Goal: Transaction & Acquisition: Purchase product/service

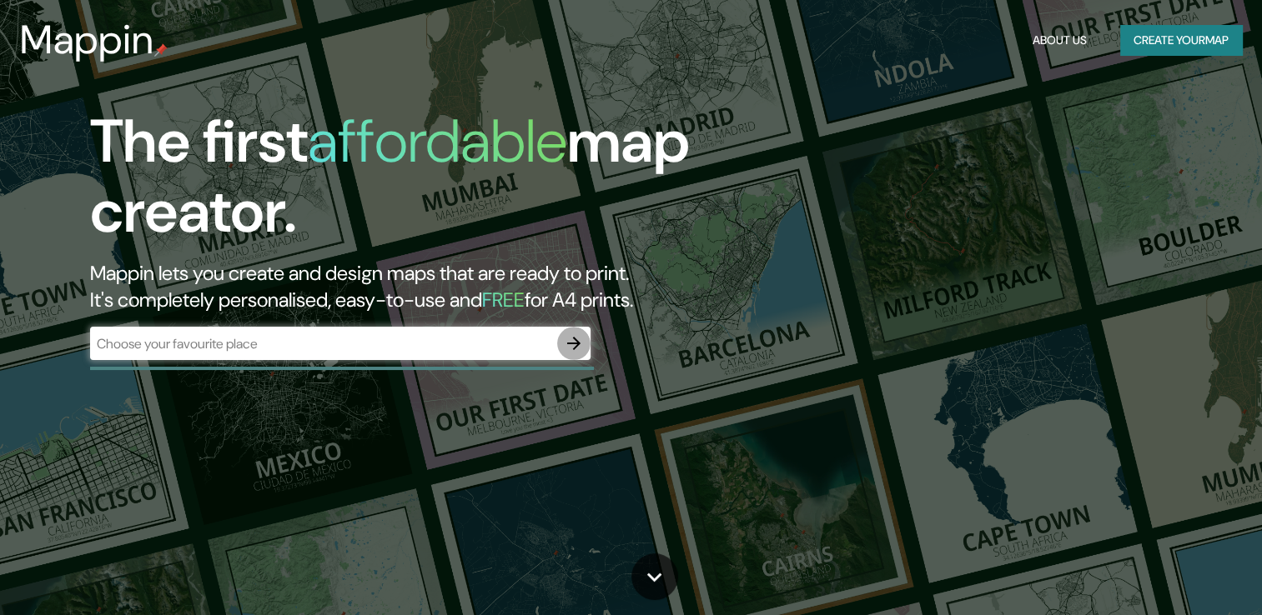
click at [572, 354] on button "button" at bounding box center [573, 343] width 33 height 33
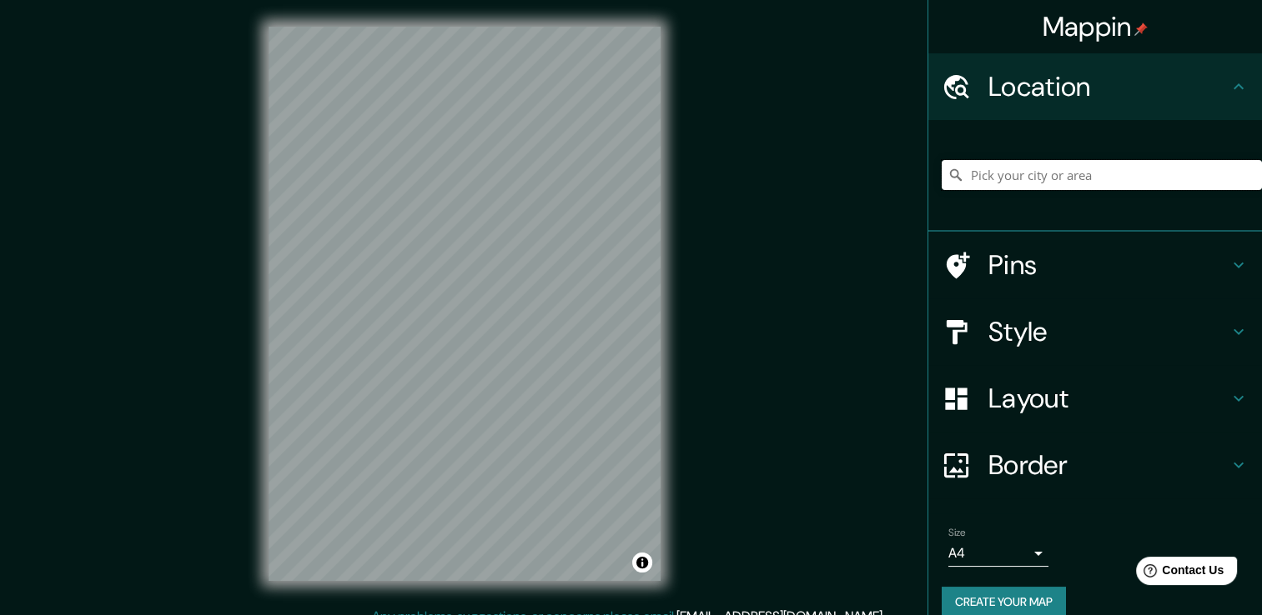
click at [991, 175] on input "Pick your city or area" at bounding box center [1101, 175] width 320 height 30
click at [1001, 180] on input "[GEOGRAPHIC_DATA], [GEOGRAPHIC_DATA], [GEOGRAPHIC_DATA]" at bounding box center [1101, 175] width 320 height 30
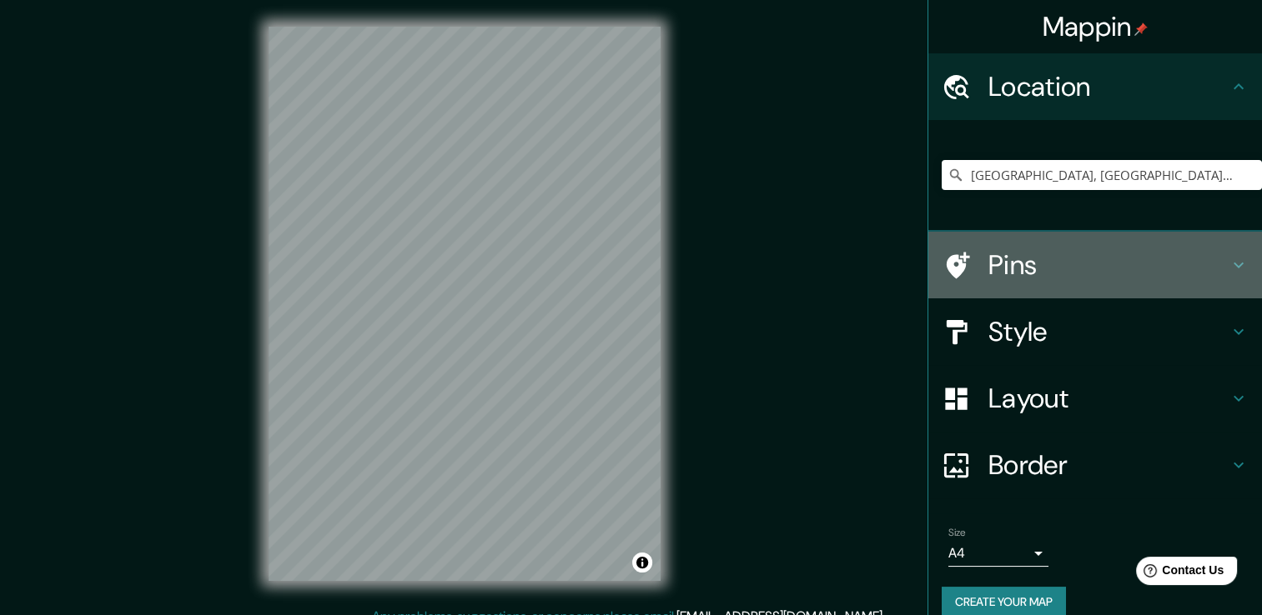
click at [1010, 259] on h4 "Pins" at bounding box center [1108, 264] width 240 height 33
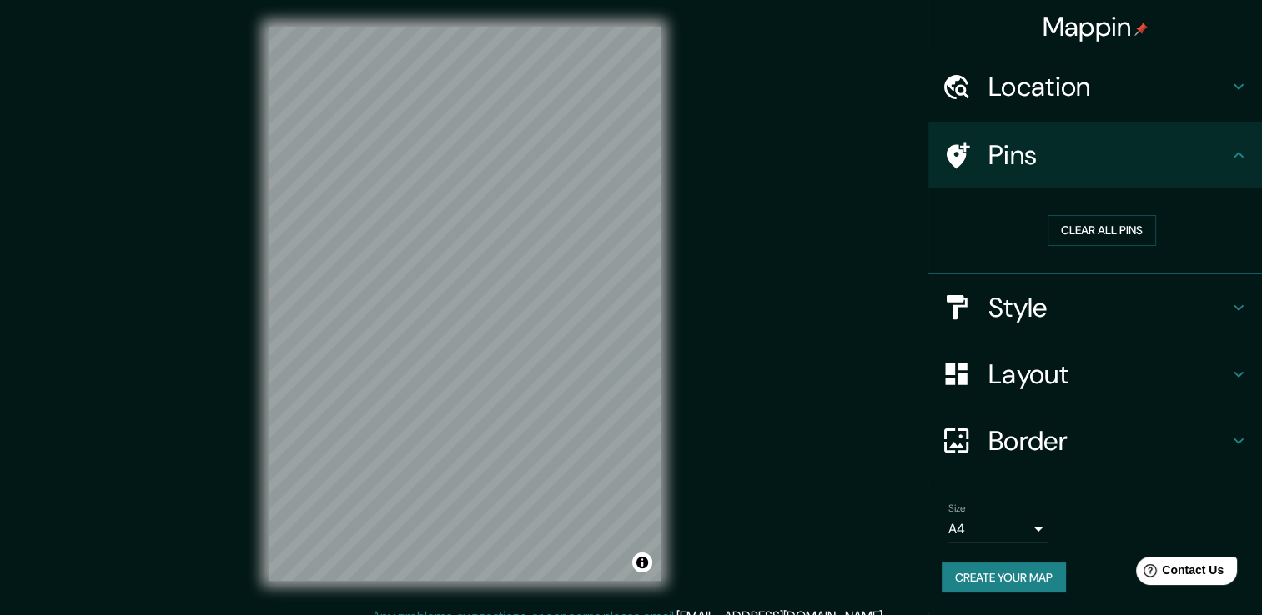
click at [1103, 161] on h4 "Pins" at bounding box center [1108, 154] width 240 height 33
click at [1078, 297] on h4 "Style" at bounding box center [1108, 307] width 240 height 33
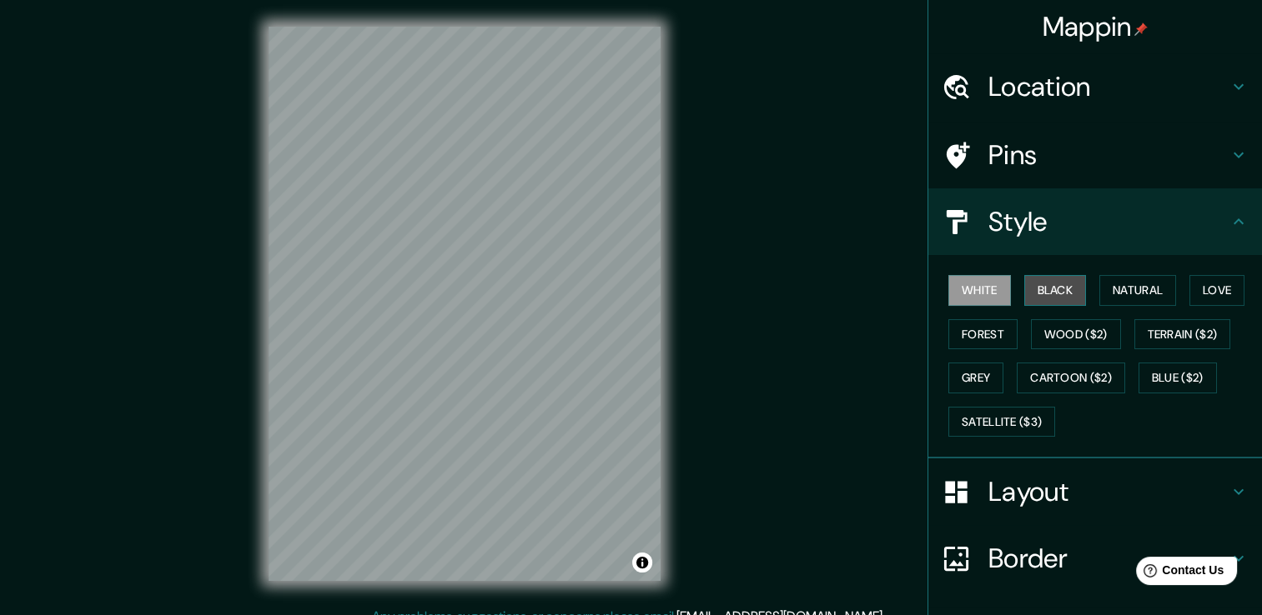
click at [1071, 300] on button "Black" at bounding box center [1055, 290] width 63 height 31
click at [982, 301] on button "White" at bounding box center [979, 290] width 63 height 31
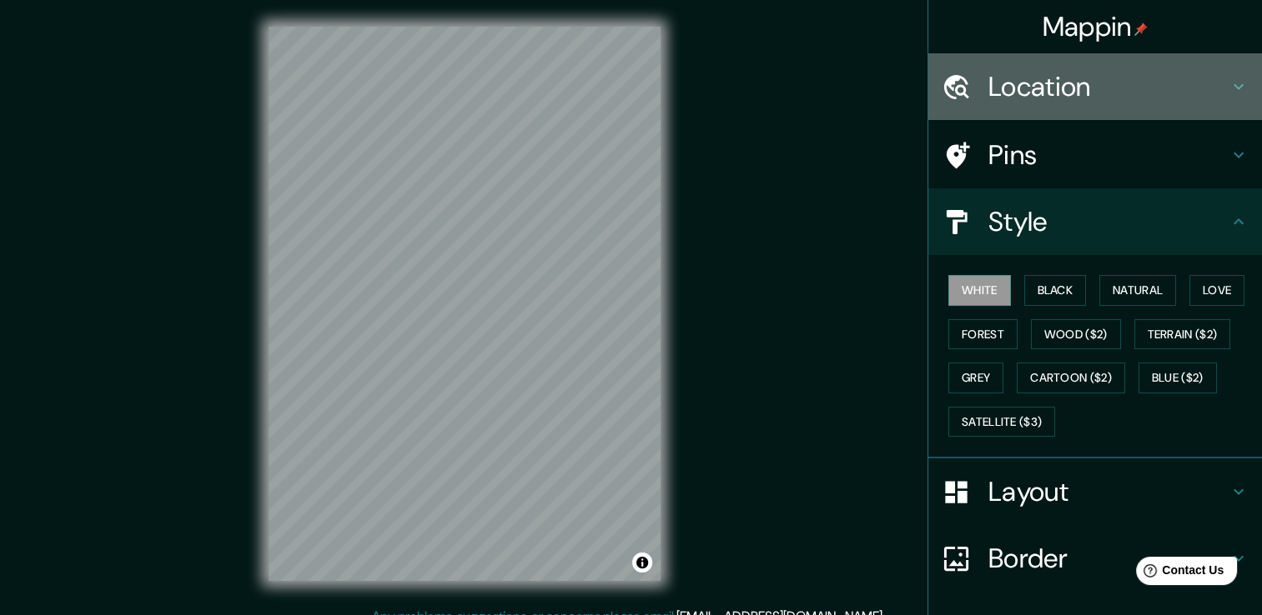
click at [1228, 77] on icon at bounding box center [1238, 87] width 20 height 20
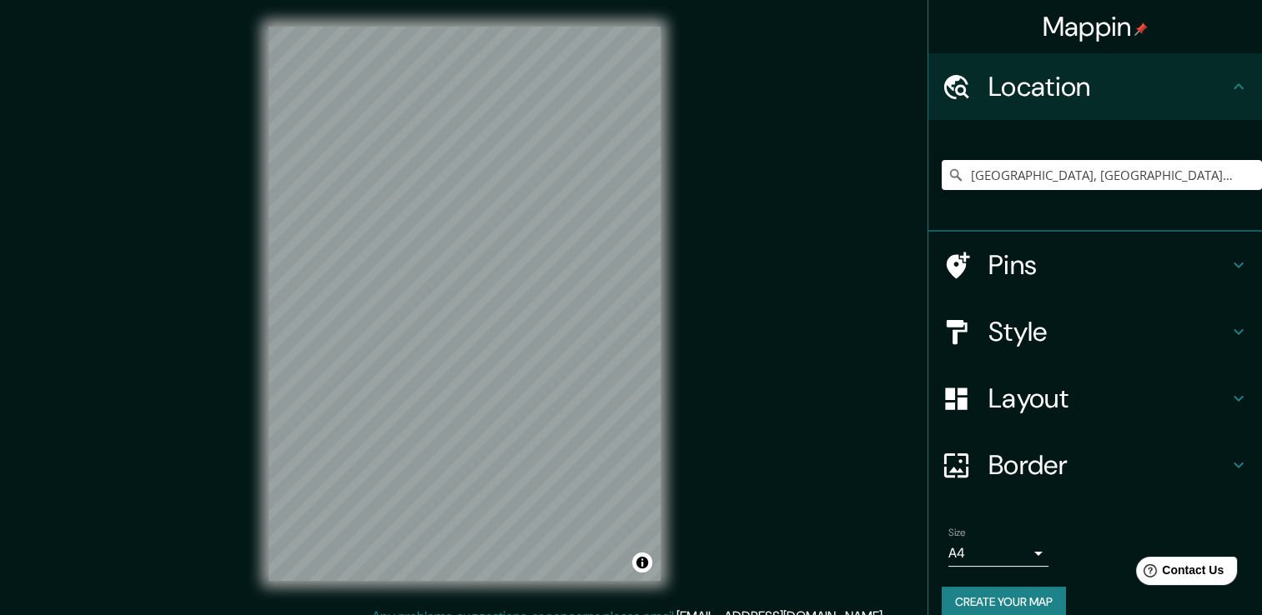
scroll to position [21, 0]
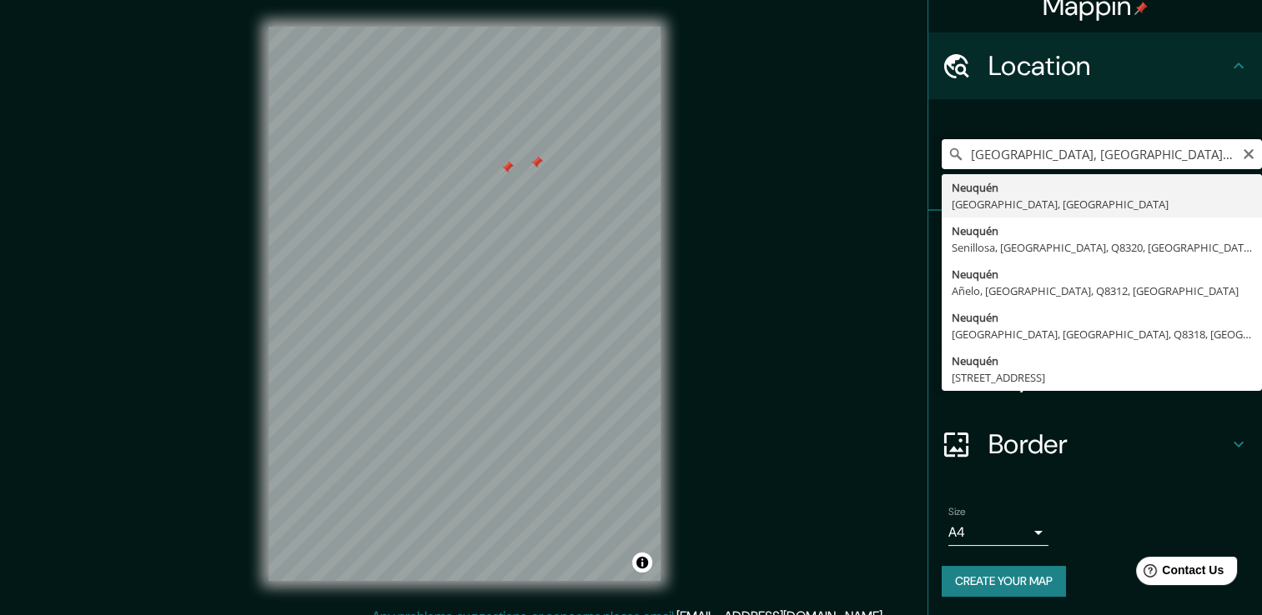
click at [999, 163] on input "[GEOGRAPHIC_DATA], [GEOGRAPHIC_DATA], [GEOGRAPHIC_DATA]" at bounding box center [1101, 154] width 320 height 30
click at [956, 158] on input "[GEOGRAPHIC_DATA], [GEOGRAPHIC_DATA], [GEOGRAPHIC_DATA]" at bounding box center [1101, 154] width 320 height 30
type input "[GEOGRAPHIC_DATA], [GEOGRAPHIC_DATA], [GEOGRAPHIC_DATA]"
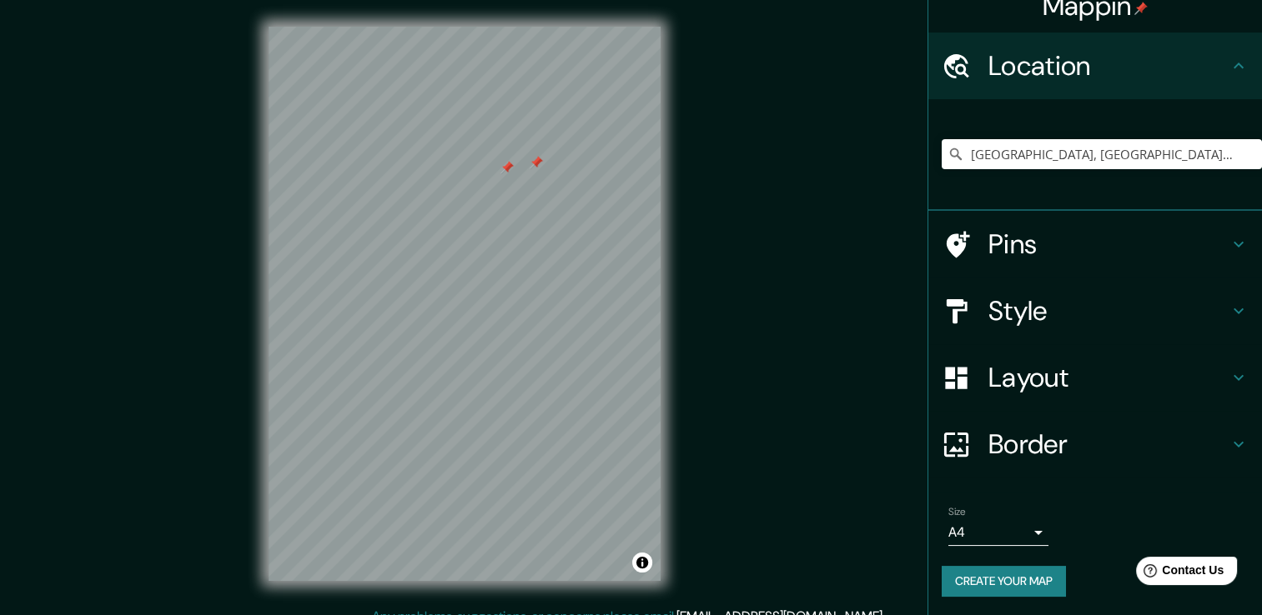
click at [1230, 437] on icon at bounding box center [1238, 444] width 20 height 20
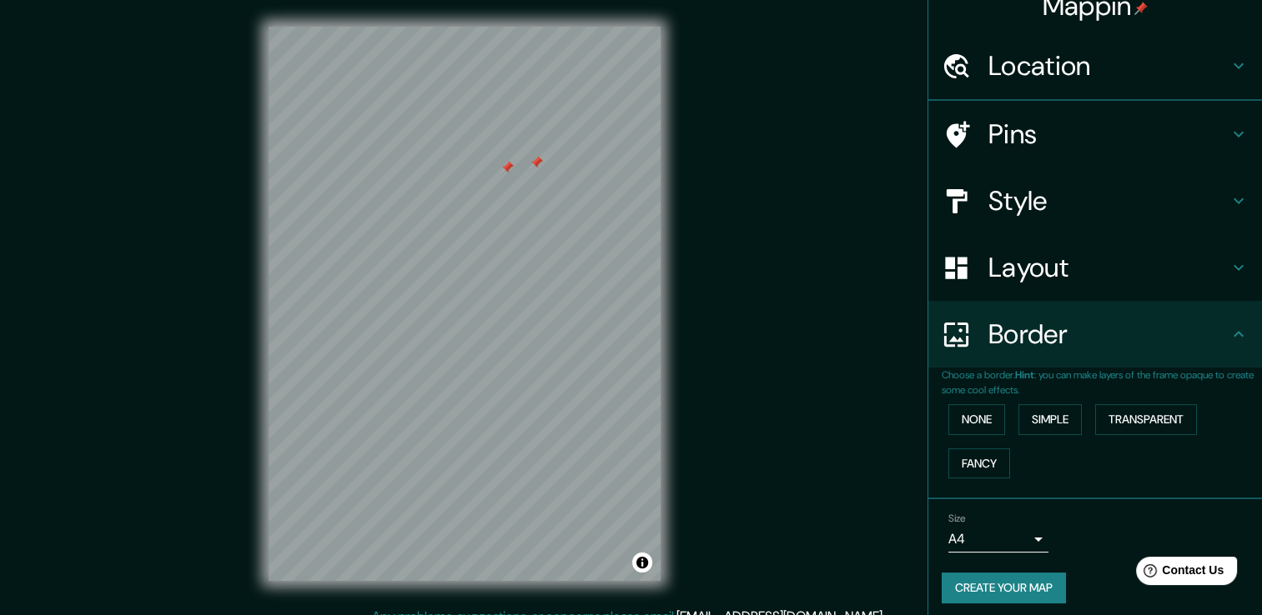
scroll to position [0, 0]
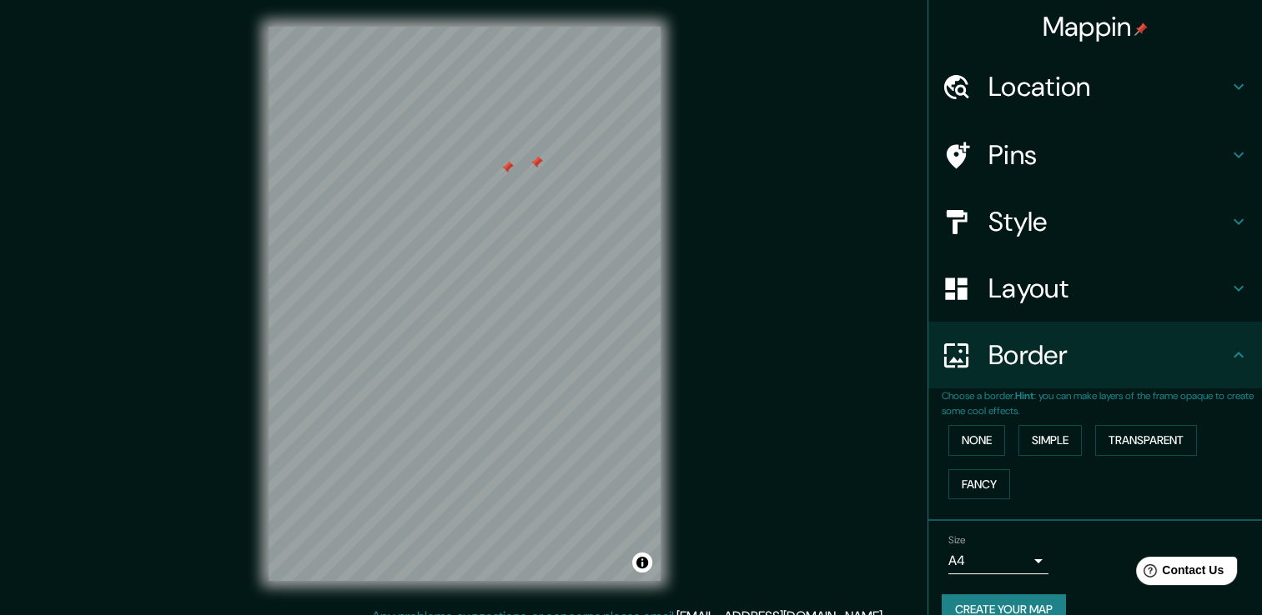
click at [1228, 298] on icon at bounding box center [1238, 288] width 20 height 20
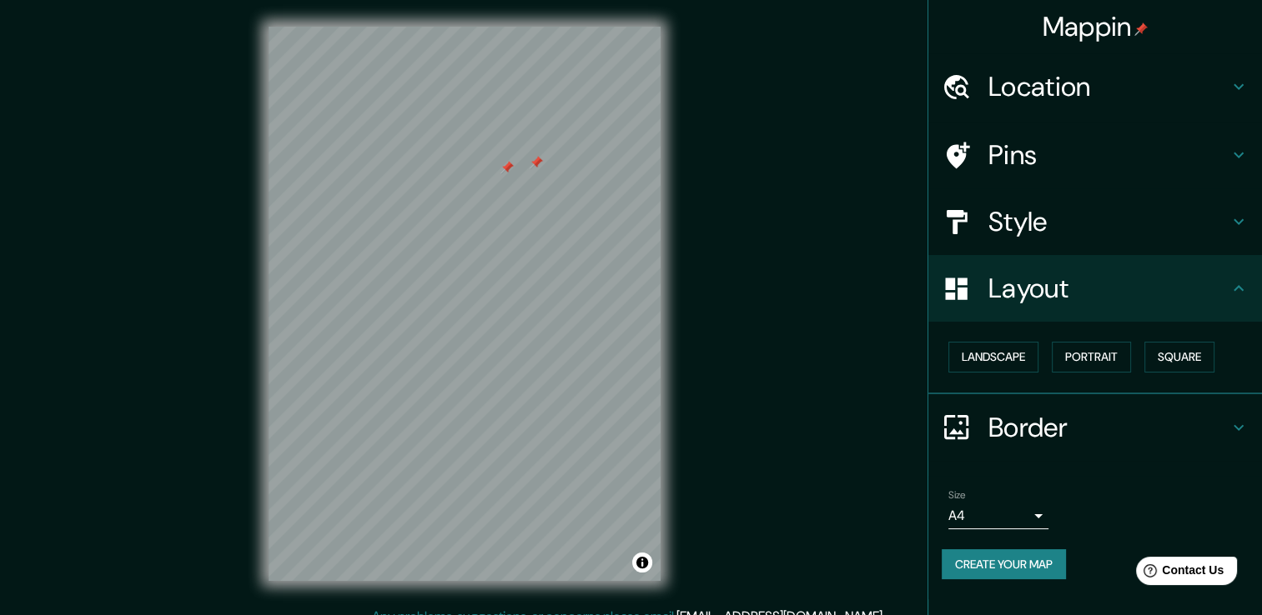
click at [1238, 153] on icon at bounding box center [1238, 155] width 20 height 20
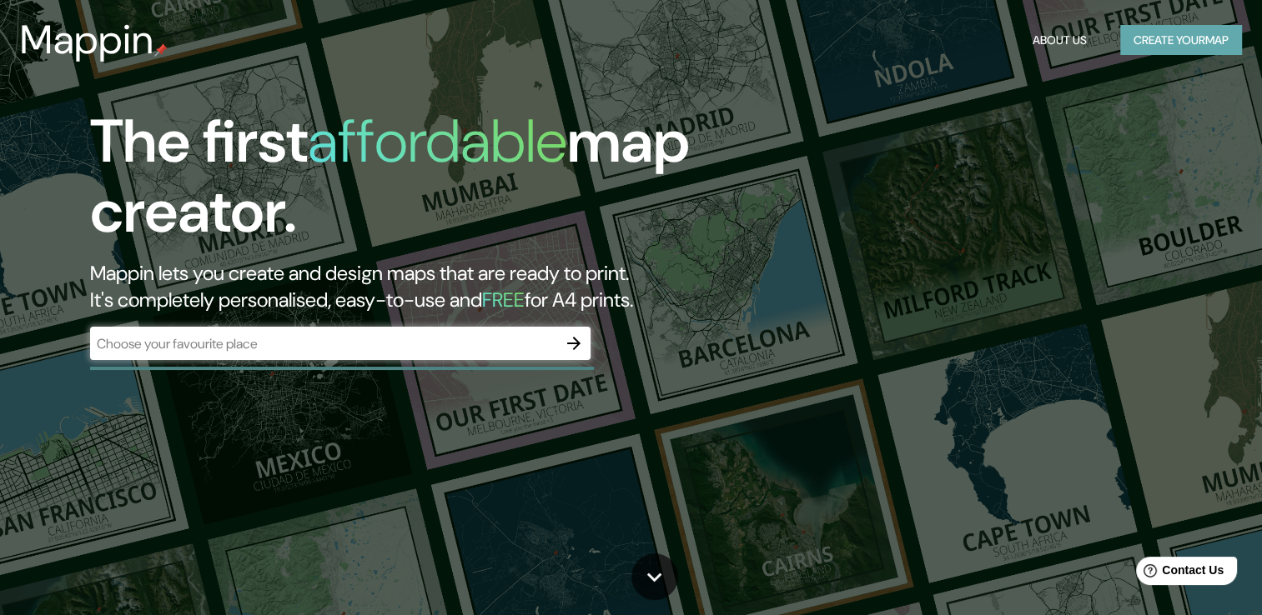
click at [1201, 33] on button "Create your map" at bounding box center [1181, 40] width 122 height 31
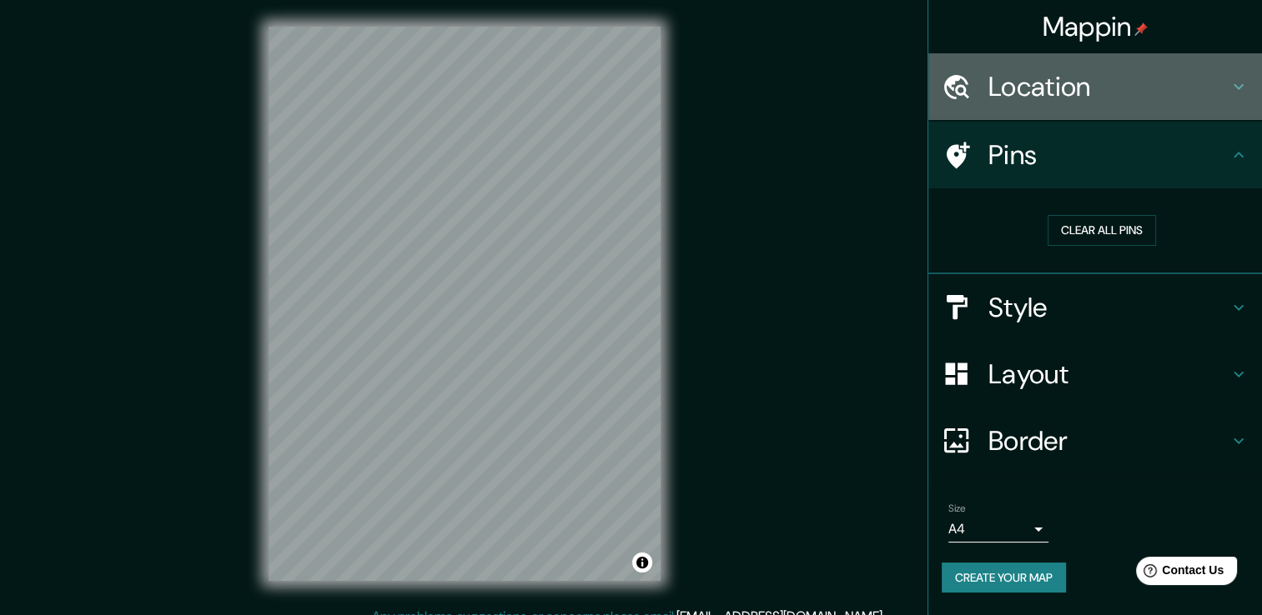
click at [1024, 97] on h4 "Location" at bounding box center [1108, 86] width 240 height 33
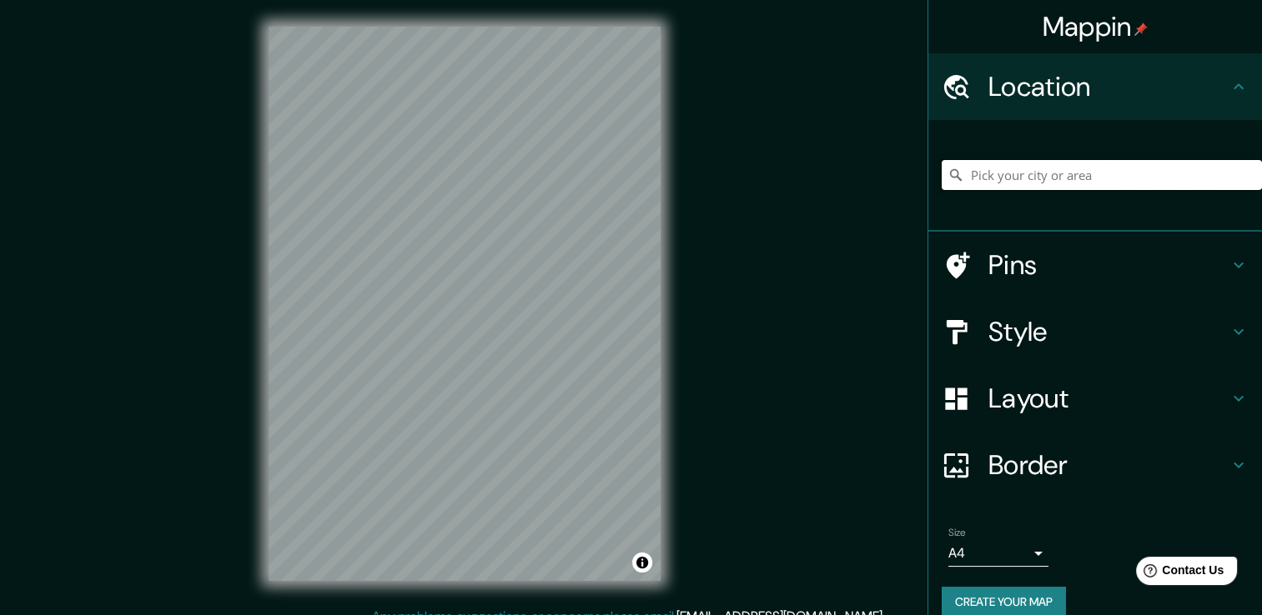
click at [1001, 172] on input "Pick your city or area" at bounding box center [1101, 175] width 320 height 30
click at [556, 258] on div at bounding box center [550, 255] width 13 height 13
click at [1046, 595] on button "Create your map" at bounding box center [1003, 602] width 124 height 31
click at [944, 78] on icon at bounding box center [956, 86] width 25 height 24
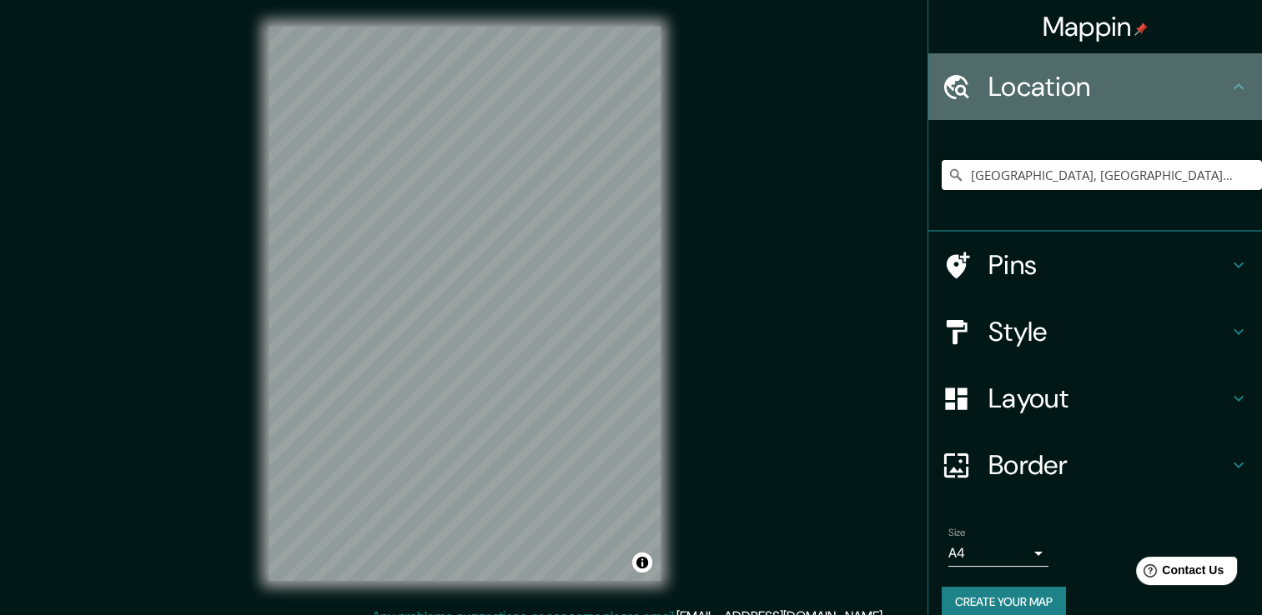
click at [944, 83] on icon at bounding box center [955, 87] width 29 height 29
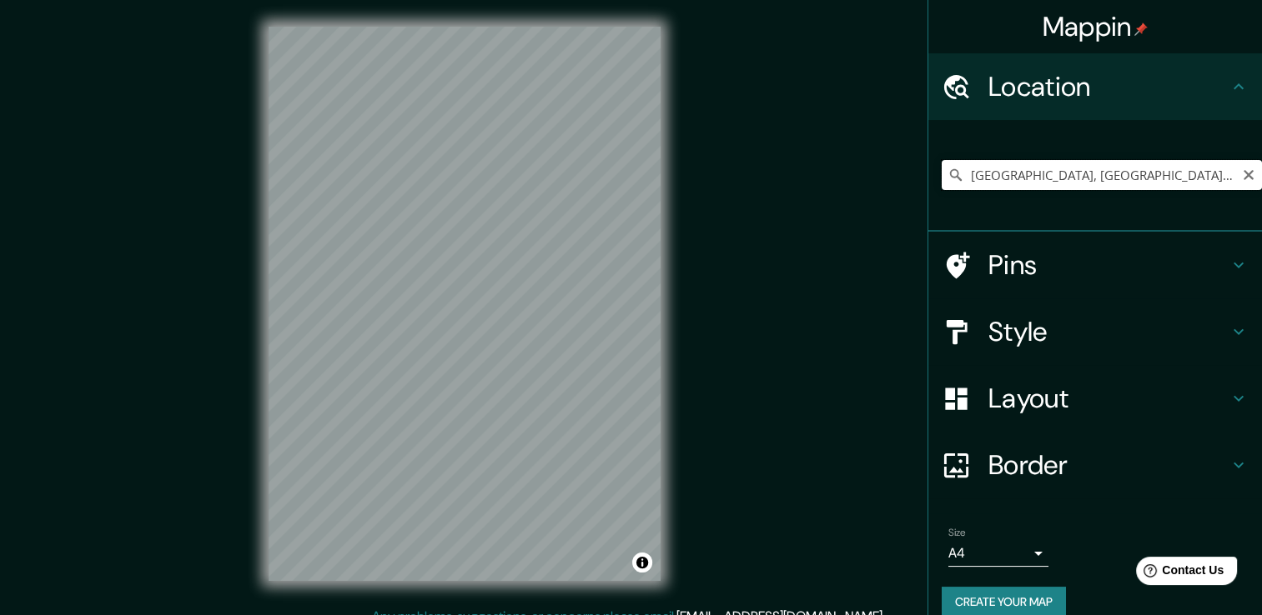
click at [1164, 168] on input "[GEOGRAPHIC_DATA], [GEOGRAPHIC_DATA], [GEOGRAPHIC_DATA]" at bounding box center [1101, 175] width 320 height 30
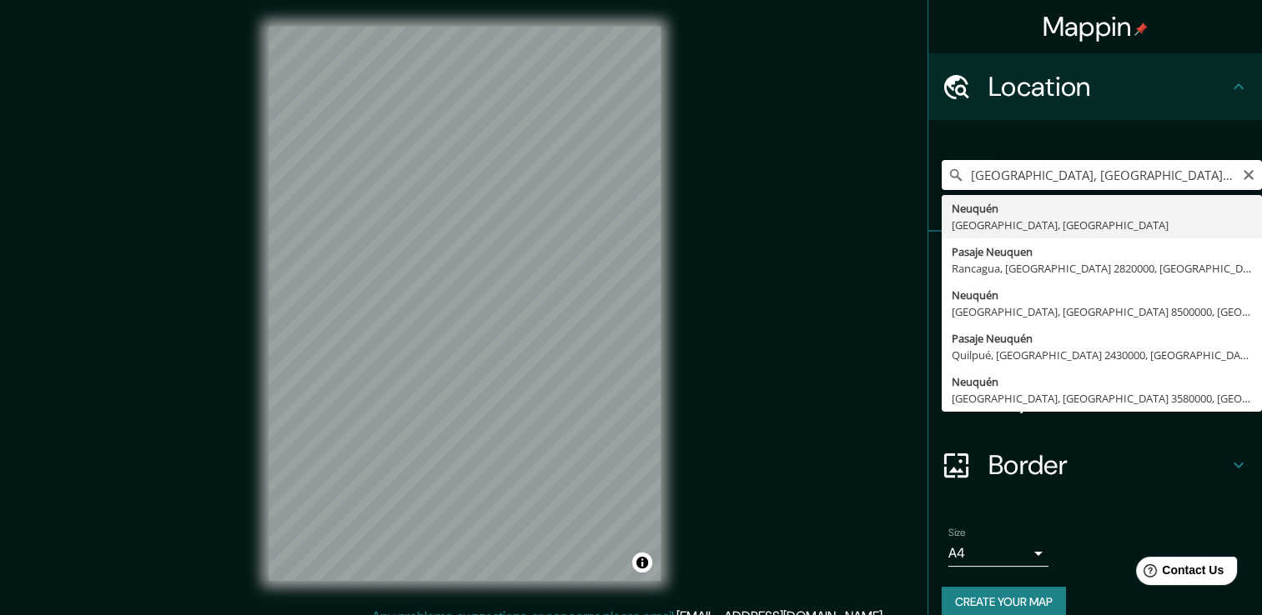
click at [956, 173] on input "[GEOGRAPHIC_DATA], [GEOGRAPHIC_DATA], [GEOGRAPHIC_DATA]" at bounding box center [1101, 175] width 320 height 30
type input "[GEOGRAPHIC_DATA], [GEOGRAPHIC_DATA], [GEOGRAPHIC_DATA]"
click at [1051, 172] on input "[GEOGRAPHIC_DATA], [GEOGRAPHIC_DATA], [GEOGRAPHIC_DATA]" at bounding box center [1101, 175] width 320 height 30
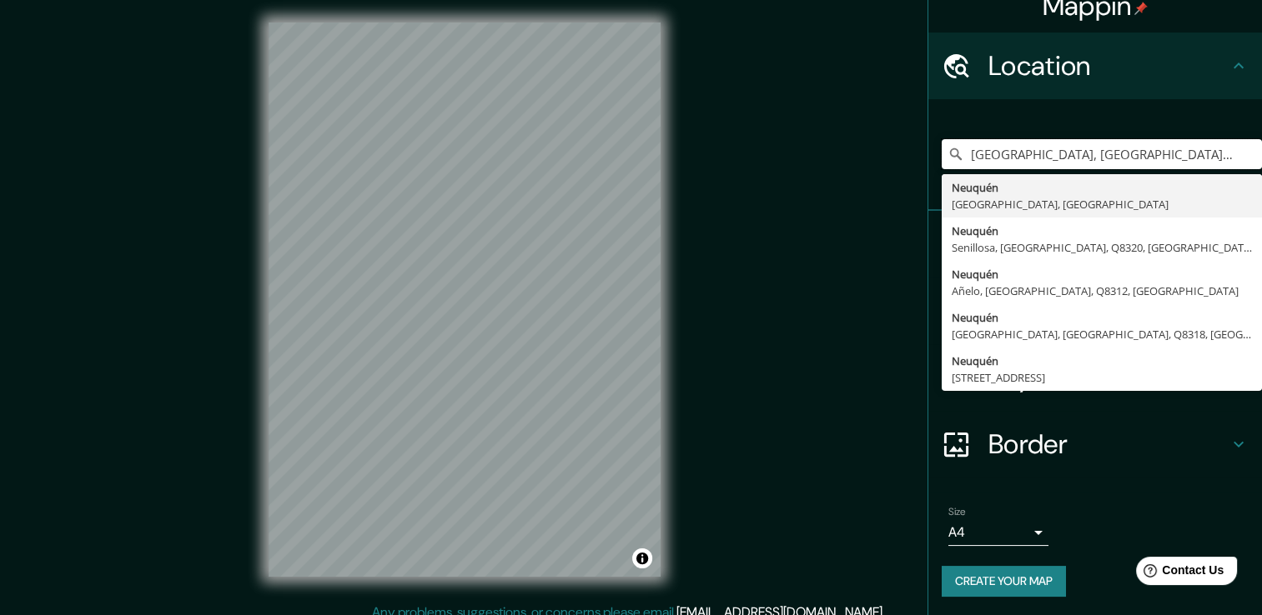
scroll to position [18, 0]
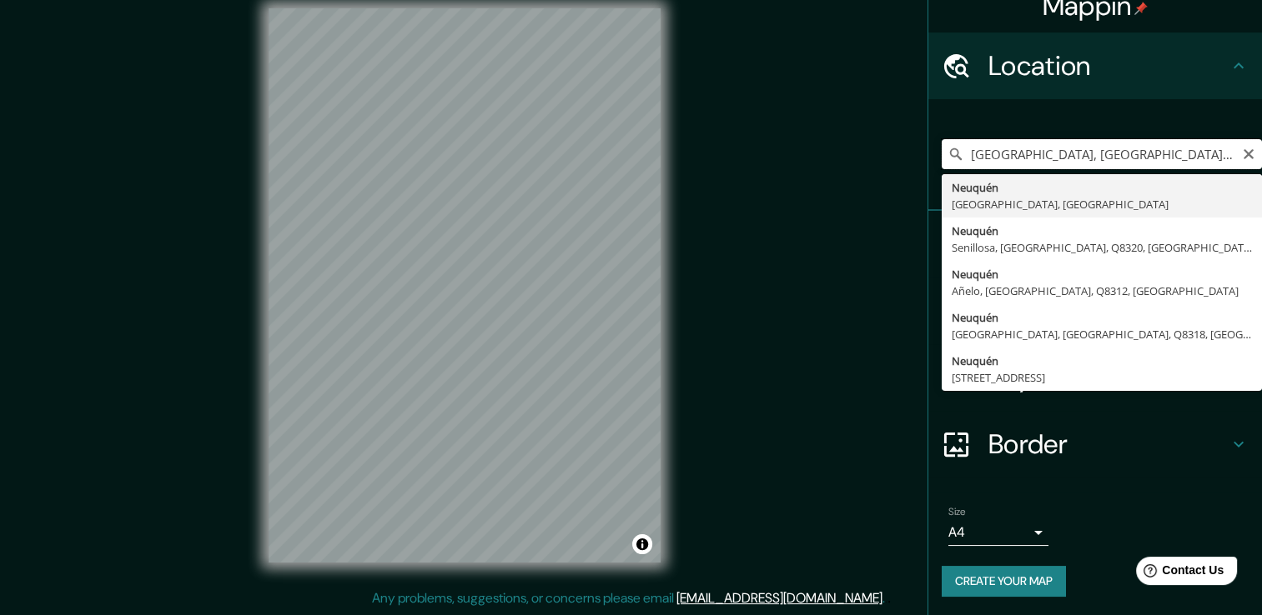
click at [984, 153] on input "[GEOGRAPHIC_DATA], [GEOGRAPHIC_DATA], [GEOGRAPHIC_DATA]" at bounding box center [1101, 154] width 320 height 30
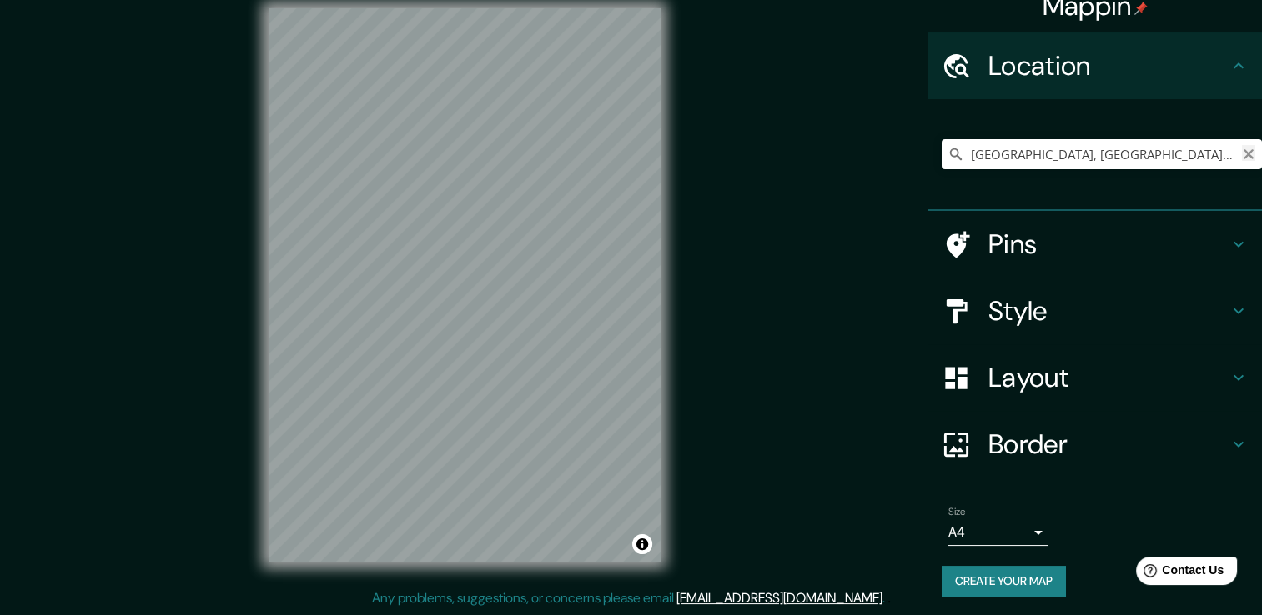
click at [1242, 145] on button "Clear" at bounding box center [1248, 153] width 13 height 16
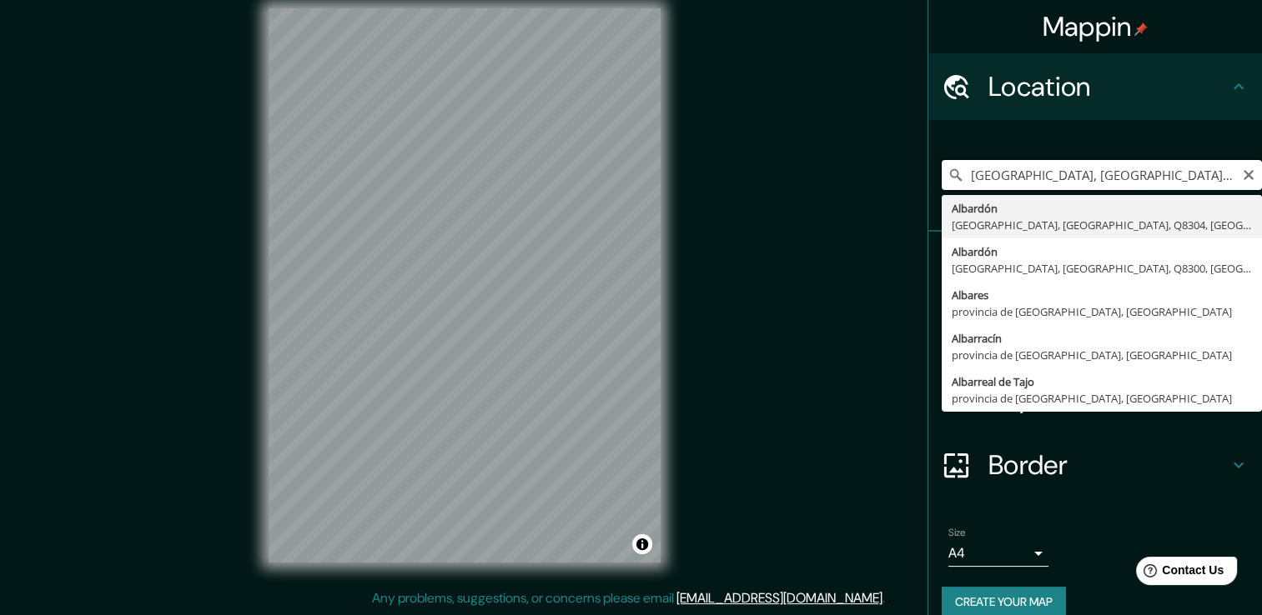
scroll to position [0, 0]
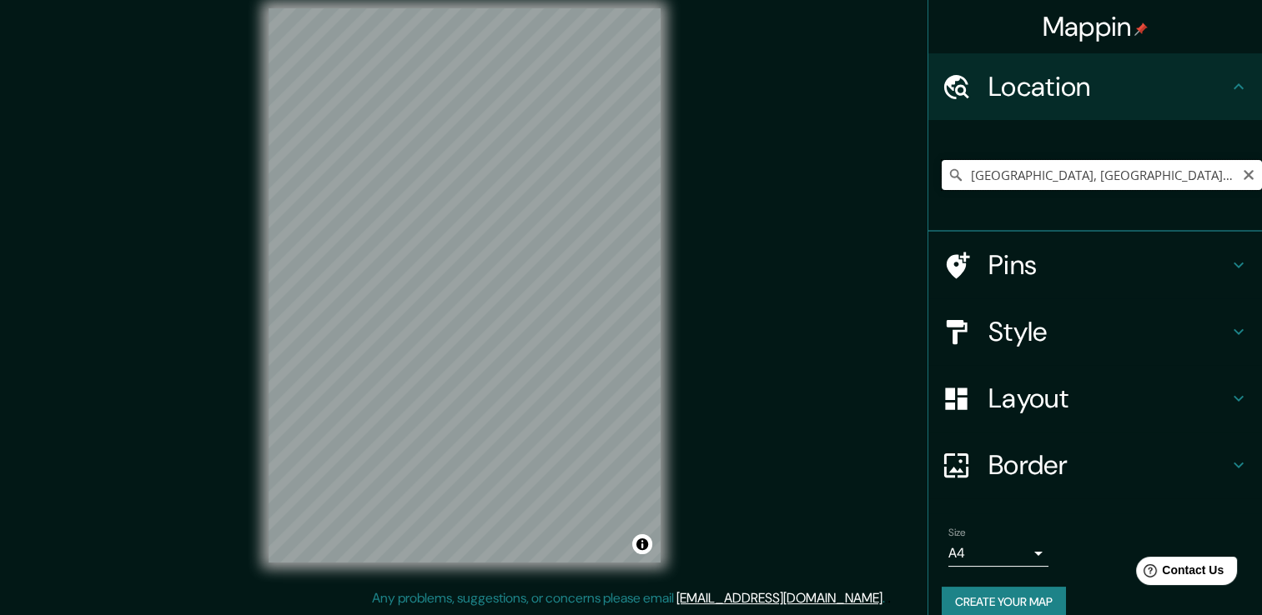
click at [1006, 179] on input "[GEOGRAPHIC_DATA], [GEOGRAPHIC_DATA], [GEOGRAPHIC_DATA], Q8304, [GEOGRAPHIC_DAT…" at bounding box center [1101, 175] width 320 height 30
click at [1008, 182] on input "[GEOGRAPHIC_DATA], [GEOGRAPHIC_DATA], [GEOGRAPHIC_DATA], Q8304, [GEOGRAPHIC_DAT…" at bounding box center [1101, 175] width 320 height 30
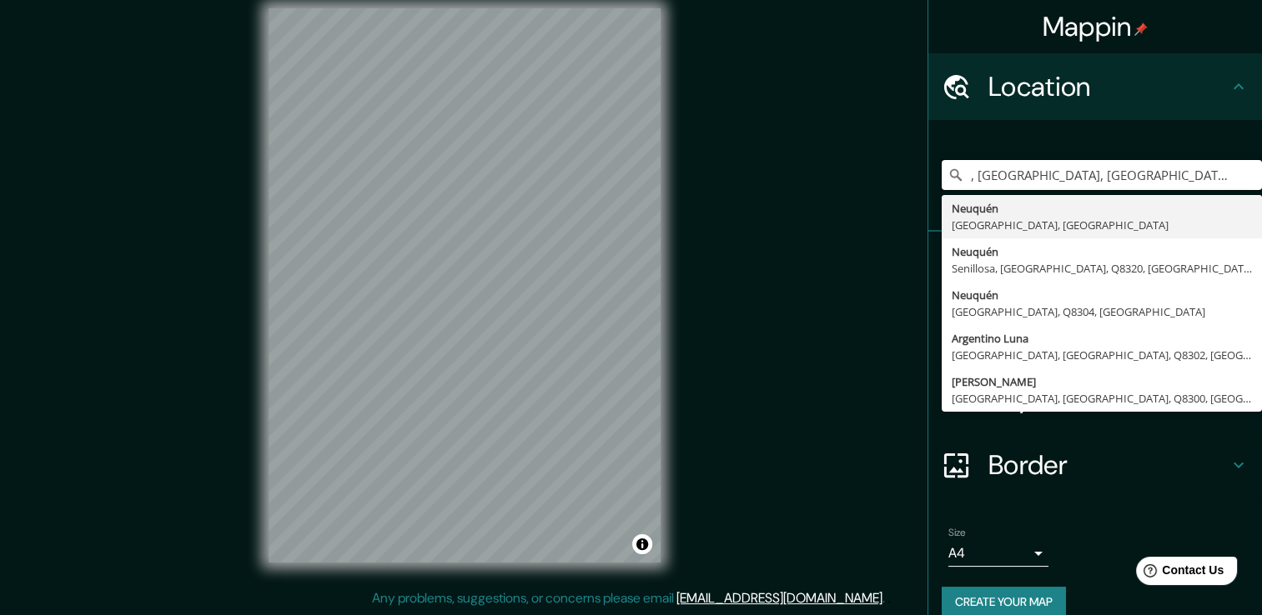
type input ", [GEOGRAPHIC_DATA], [GEOGRAPHIC_DATA], Q8304, [GEOGRAPHIC_DATA]"
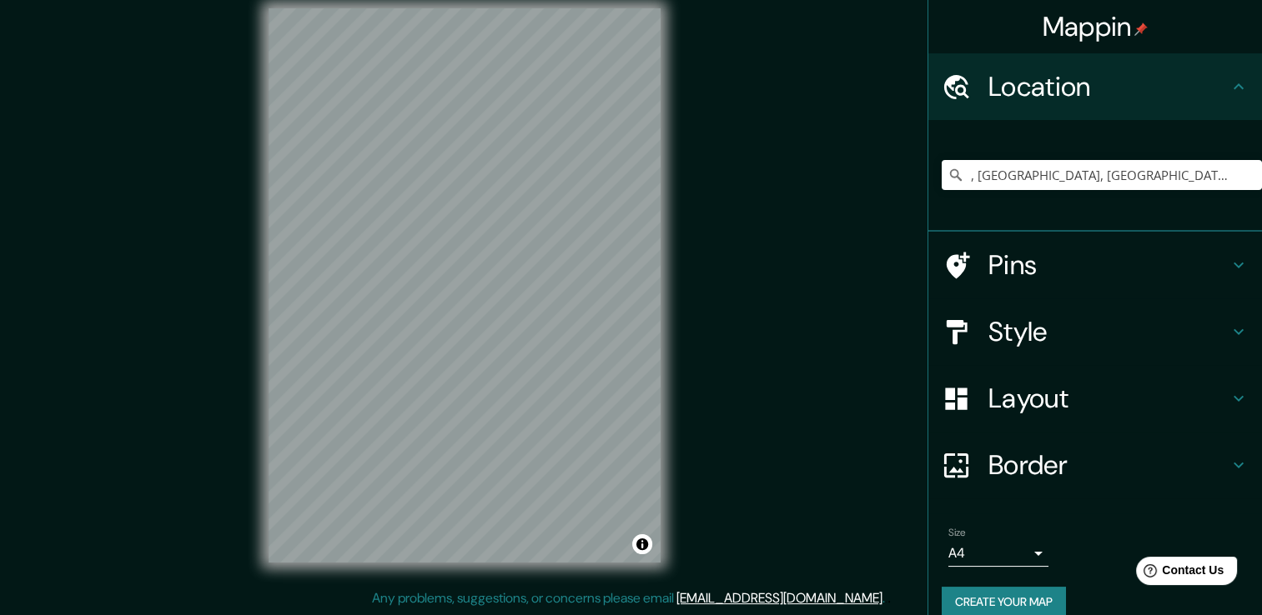
click at [1024, 555] on body "Mappin Location , [GEOGRAPHIC_DATA], [GEOGRAPHIC_DATA], Q8304, [GEOGRAPHIC_DATA…" at bounding box center [631, 289] width 1262 height 615
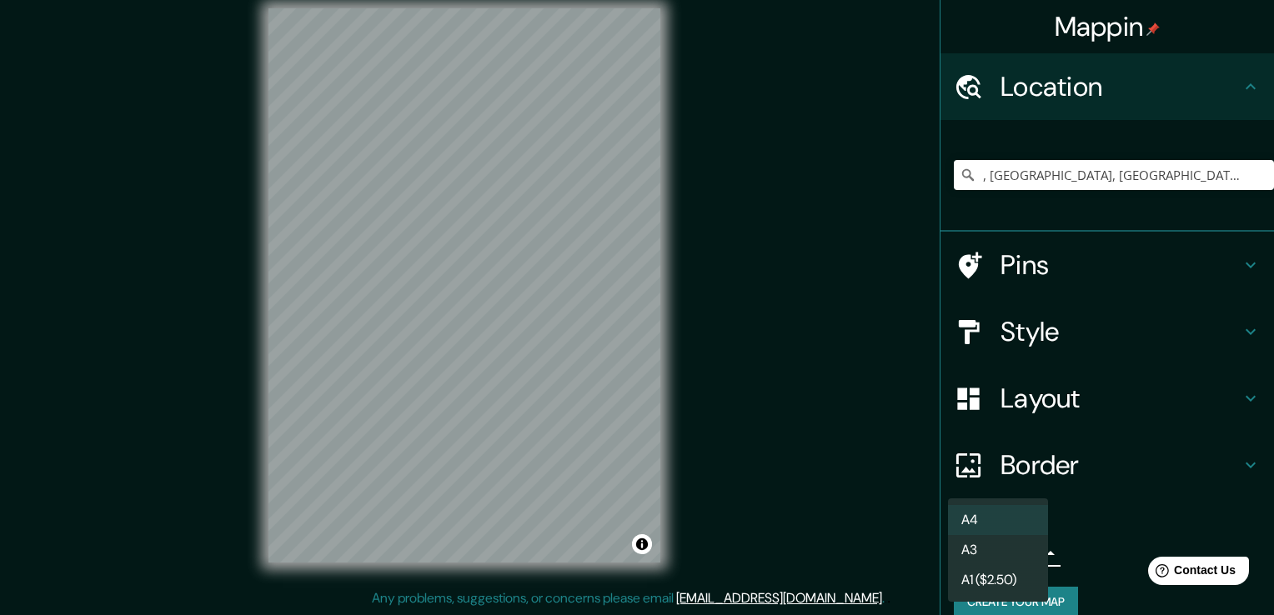
click at [1011, 554] on li "A3" at bounding box center [998, 550] width 100 height 30
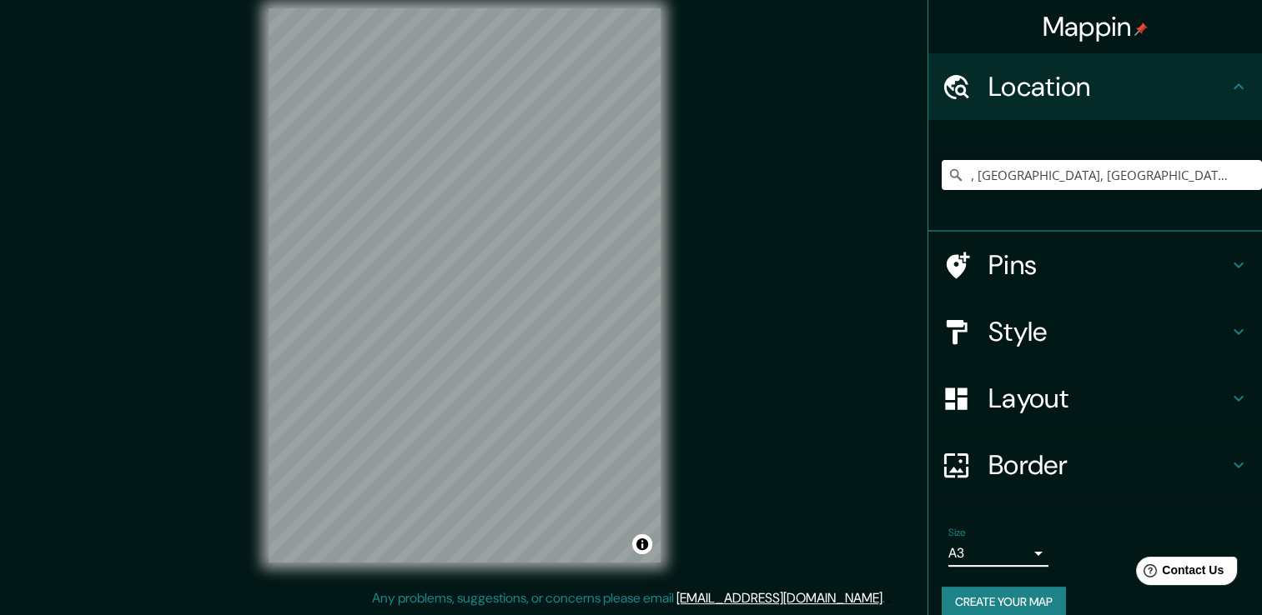
click at [1011, 554] on body "Mappin Location , [GEOGRAPHIC_DATA], [GEOGRAPHIC_DATA], Q8304, [GEOGRAPHIC_DATA…" at bounding box center [631, 289] width 1262 height 615
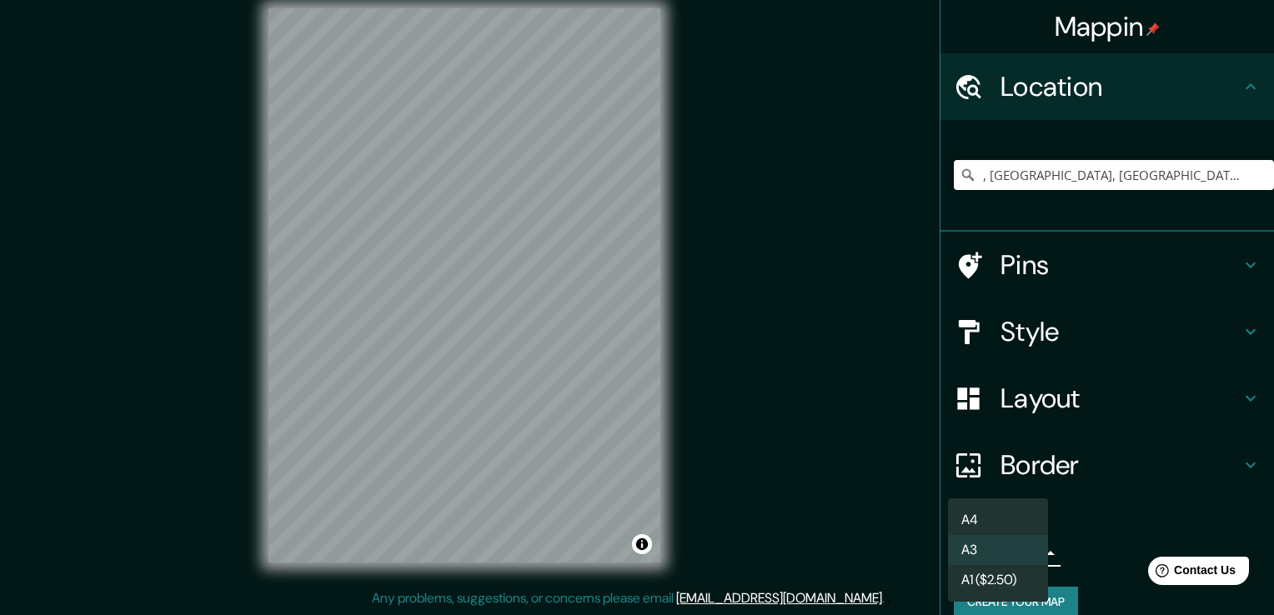
click at [1013, 526] on li "A4" at bounding box center [998, 520] width 100 height 30
type input "single"
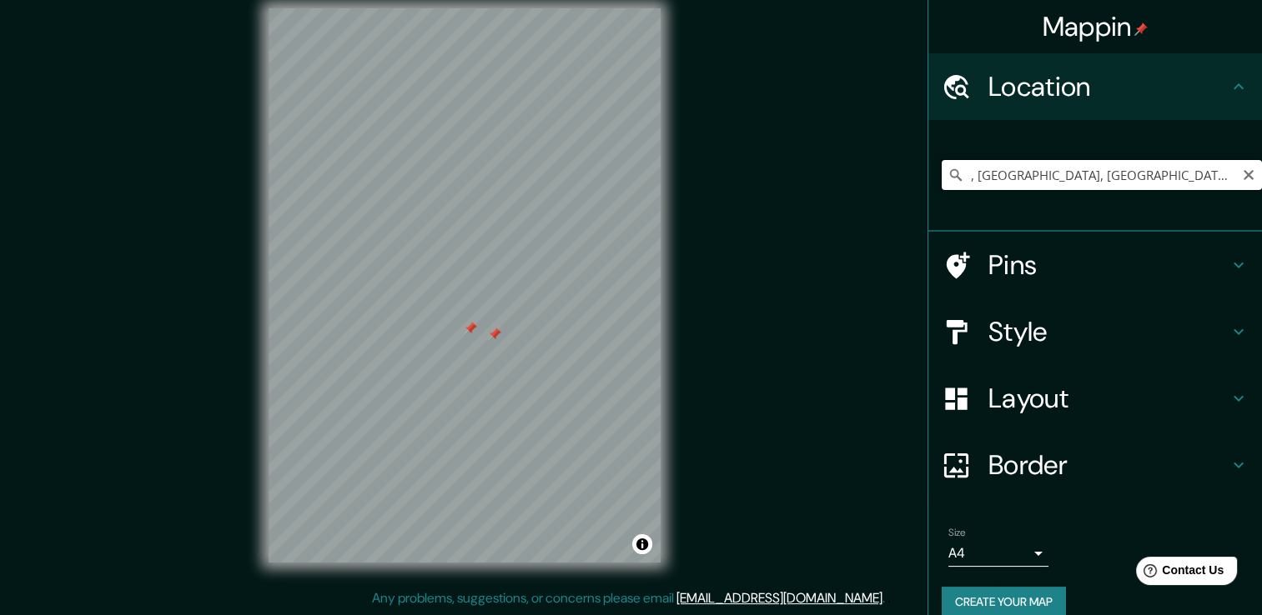
click at [1054, 182] on input ", [GEOGRAPHIC_DATA], [GEOGRAPHIC_DATA], Q8304, [GEOGRAPHIC_DATA]" at bounding box center [1101, 175] width 320 height 30
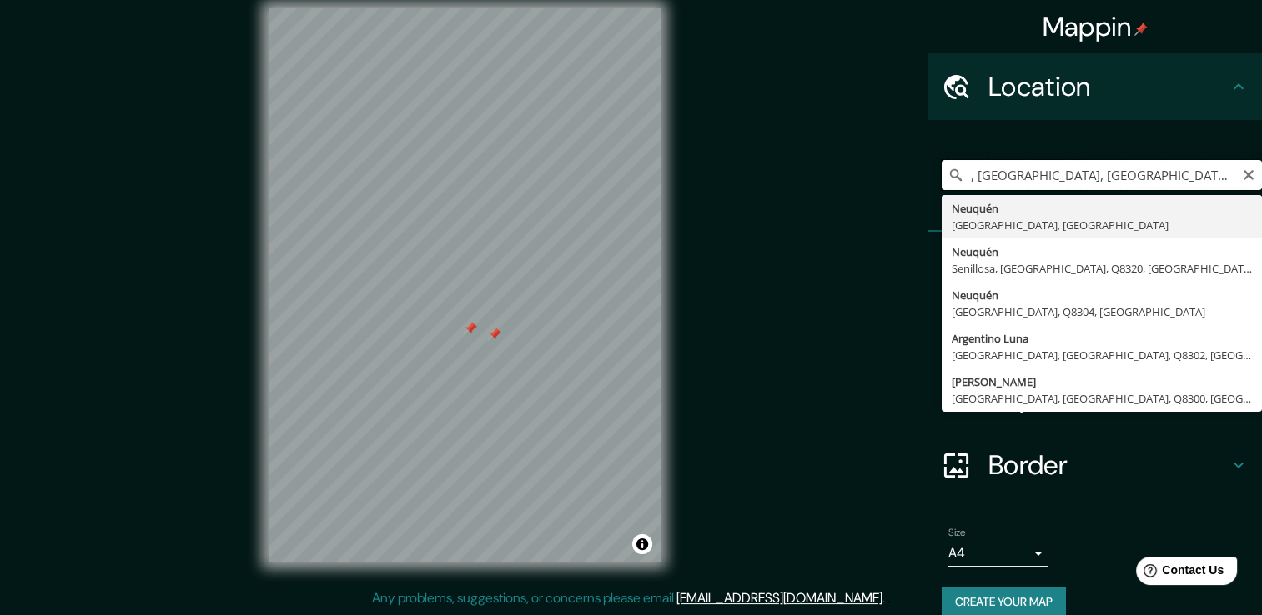
drag, startPoint x: 973, startPoint y: 182, endPoint x: 1004, endPoint y: 176, distance: 31.4
click at [1004, 176] on input ", [GEOGRAPHIC_DATA], [GEOGRAPHIC_DATA], Q8304, [GEOGRAPHIC_DATA]" at bounding box center [1101, 175] width 320 height 30
click at [962, 171] on input ", [GEOGRAPHIC_DATA], [GEOGRAPHIC_DATA], Q8304, [GEOGRAPHIC_DATA]" at bounding box center [1101, 175] width 320 height 30
click at [957, 176] on input ", [GEOGRAPHIC_DATA], [GEOGRAPHIC_DATA], Q8304, [GEOGRAPHIC_DATA]" at bounding box center [1101, 175] width 320 height 30
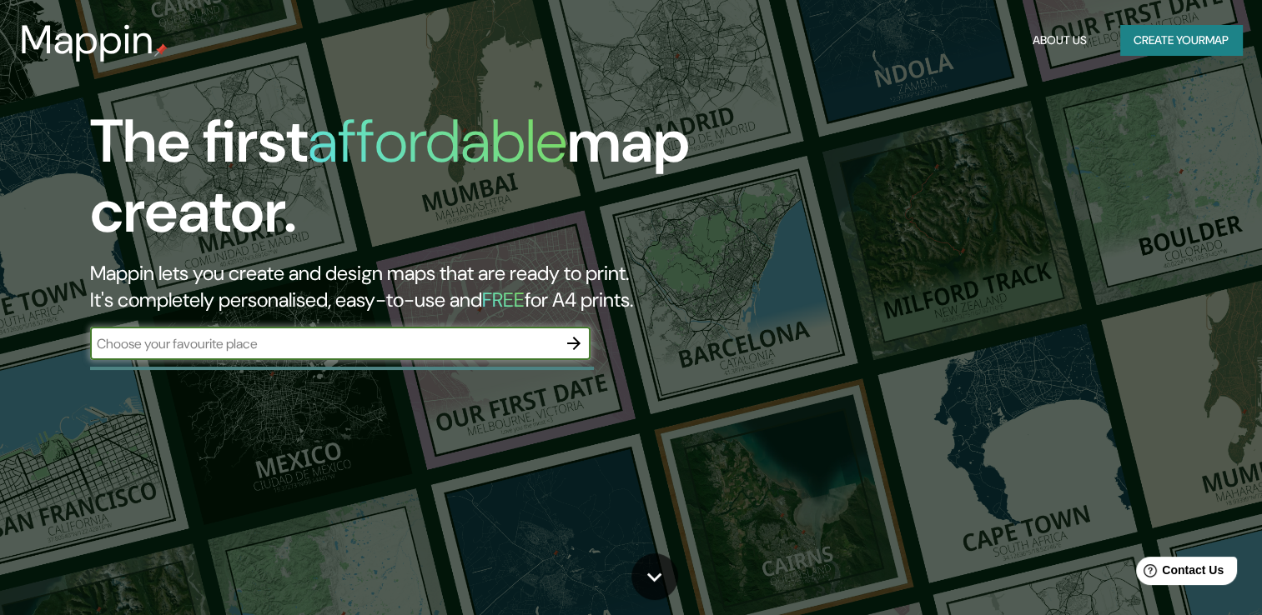
click at [394, 343] on input "text" at bounding box center [323, 343] width 467 height 19
click at [581, 343] on icon "button" at bounding box center [574, 344] width 20 height 20
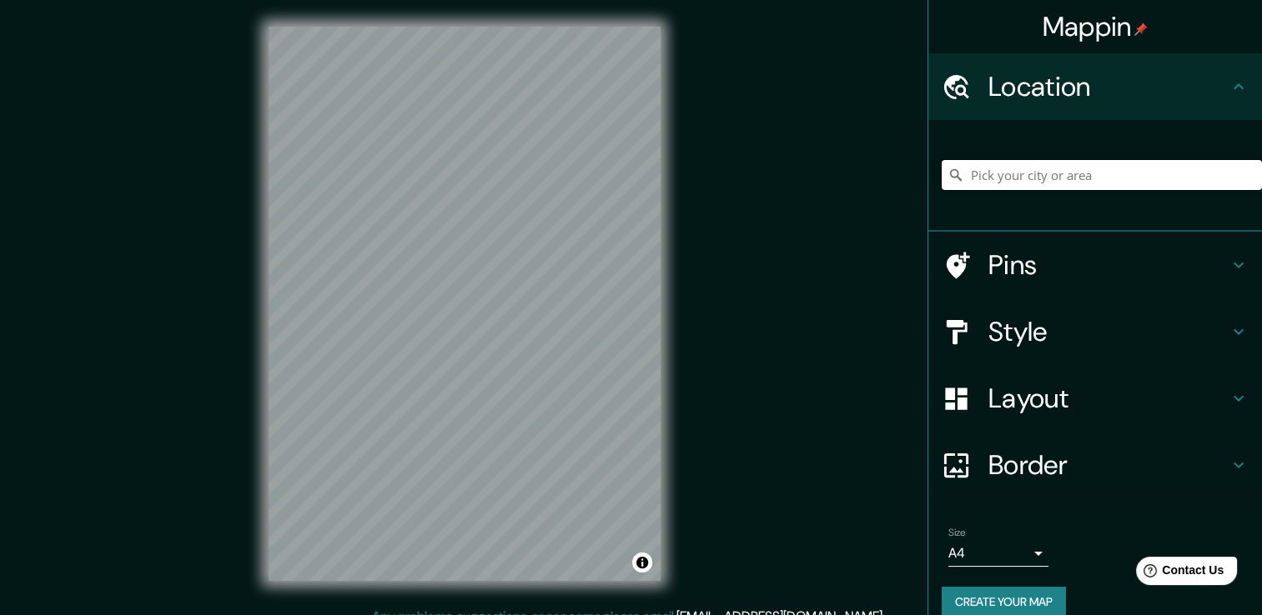
click at [971, 173] on input "Pick your city or area" at bounding box center [1101, 175] width 320 height 30
click at [991, 173] on input "[GEOGRAPHIC_DATA], [GEOGRAPHIC_DATA], [GEOGRAPHIC_DATA], Q8300, [GEOGRAPHIC_DAT…" at bounding box center [1101, 175] width 320 height 30
click at [1007, 174] on input "[GEOGRAPHIC_DATA], [GEOGRAPHIC_DATA], [GEOGRAPHIC_DATA], Q8300, [GEOGRAPHIC_DAT…" at bounding box center [1101, 175] width 320 height 30
click at [1011, 175] on input "[GEOGRAPHIC_DATA], [GEOGRAPHIC_DATA], [GEOGRAPHIC_DATA], Q8300, [GEOGRAPHIC_DAT…" at bounding box center [1101, 175] width 320 height 30
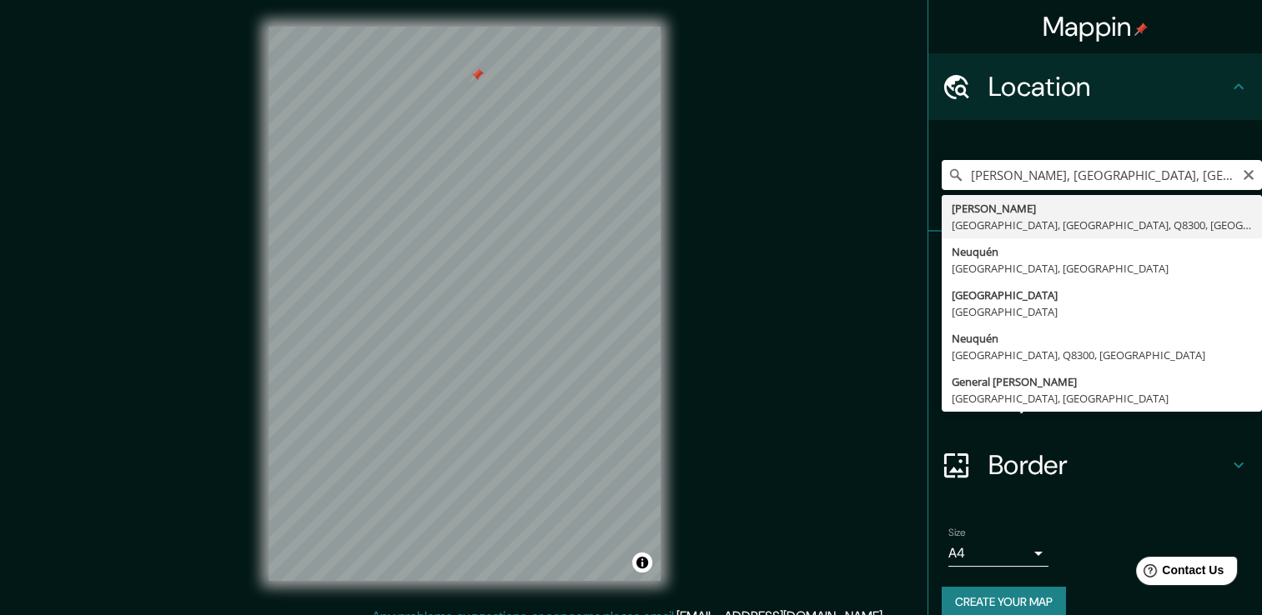
type input "[PERSON_NAME], [GEOGRAPHIC_DATA], [GEOGRAPHIC_DATA], [GEOGRAPHIC_DATA], [GEOGRA…"
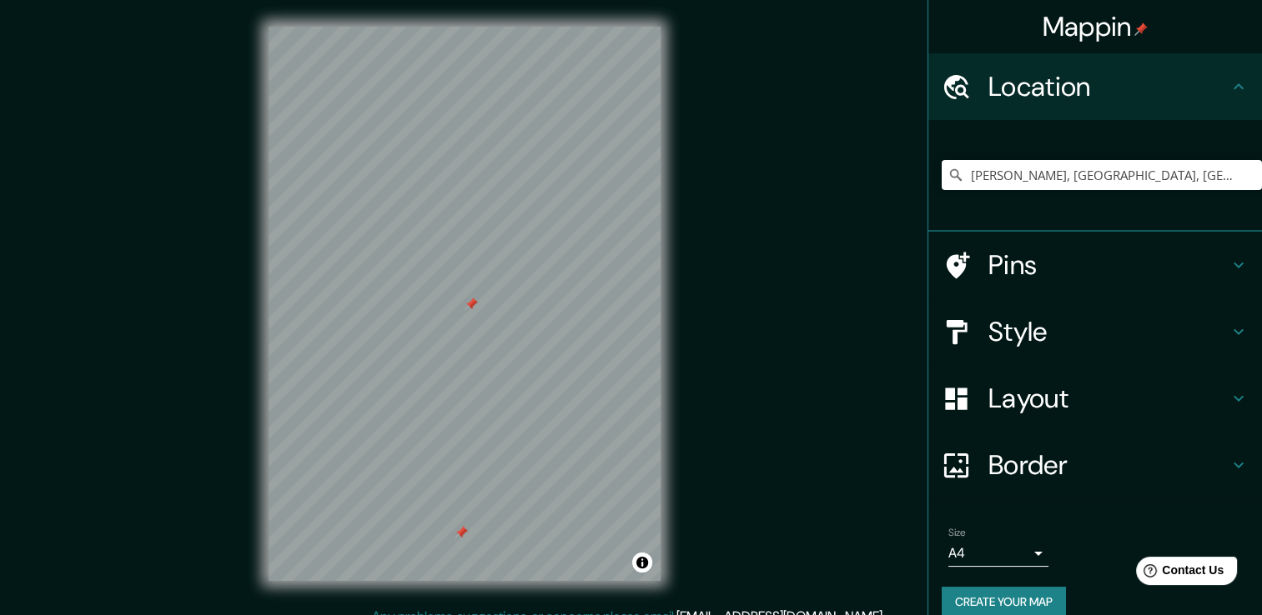
drag, startPoint x: 534, startPoint y: 372, endPoint x: 468, endPoint y: 300, distance: 97.9
click at [468, 300] on div at bounding box center [470, 304] width 13 height 13
drag, startPoint x: 466, startPoint y: 272, endPoint x: 470, endPoint y: 288, distance: 17.2
click at [470, 288] on div at bounding box center [468, 286] width 13 height 13
click at [1076, 418] on div "Layout" at bounding box center [1095, 398] width 334 height 67
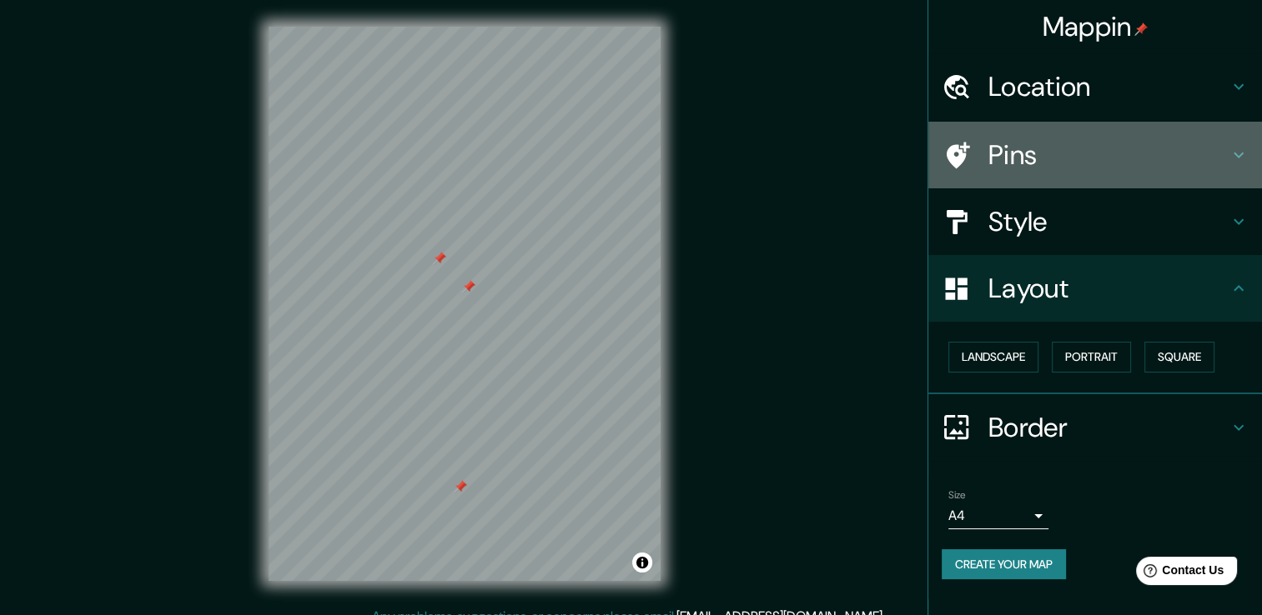
click at [1021, 165] on h4 "Pins" at bounding box center [1108, 154] width 240 height 33
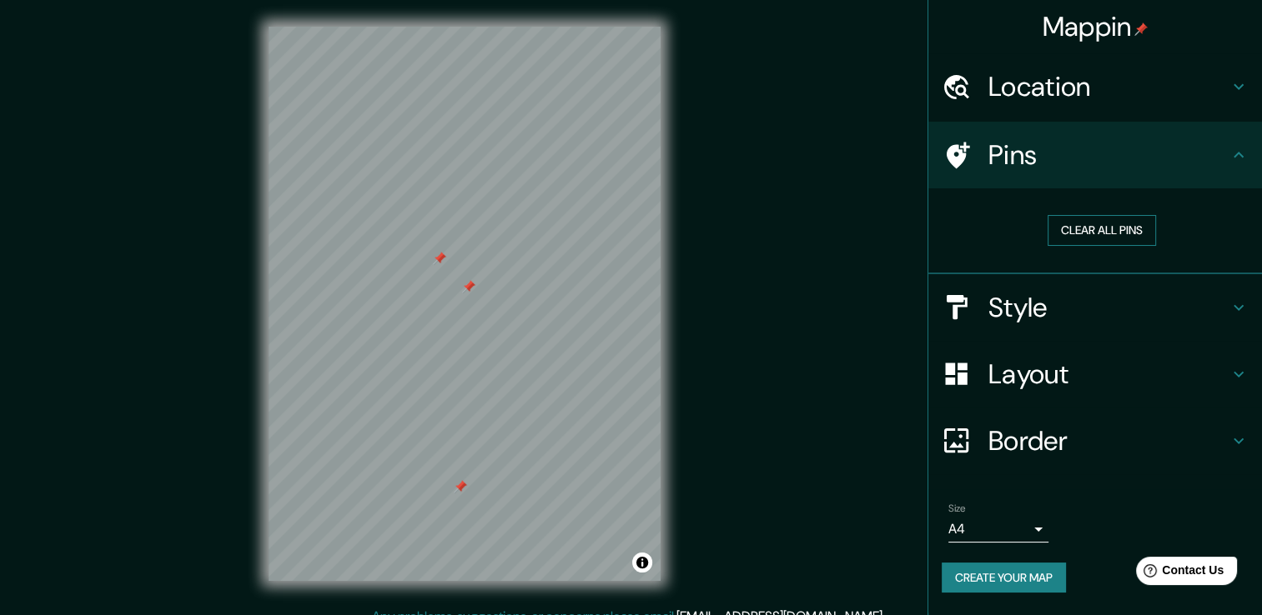
click at [1067, 228] on button "Clear all pins" at bounding box center [1101, 230] width 108 height 31
click at [1024, 418] on div "Border" at bounding box center [1095, 441] width 334 height 67
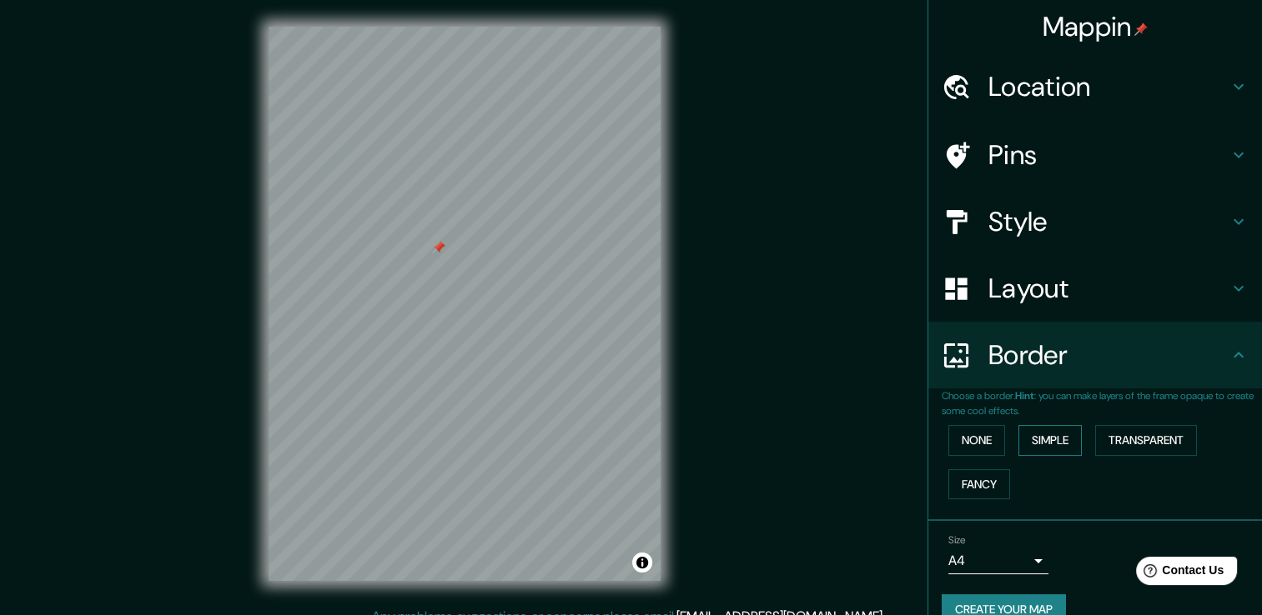
click at [1026, 442] on button "Simple" at bounding box center [1049, 440] width 63 height 31
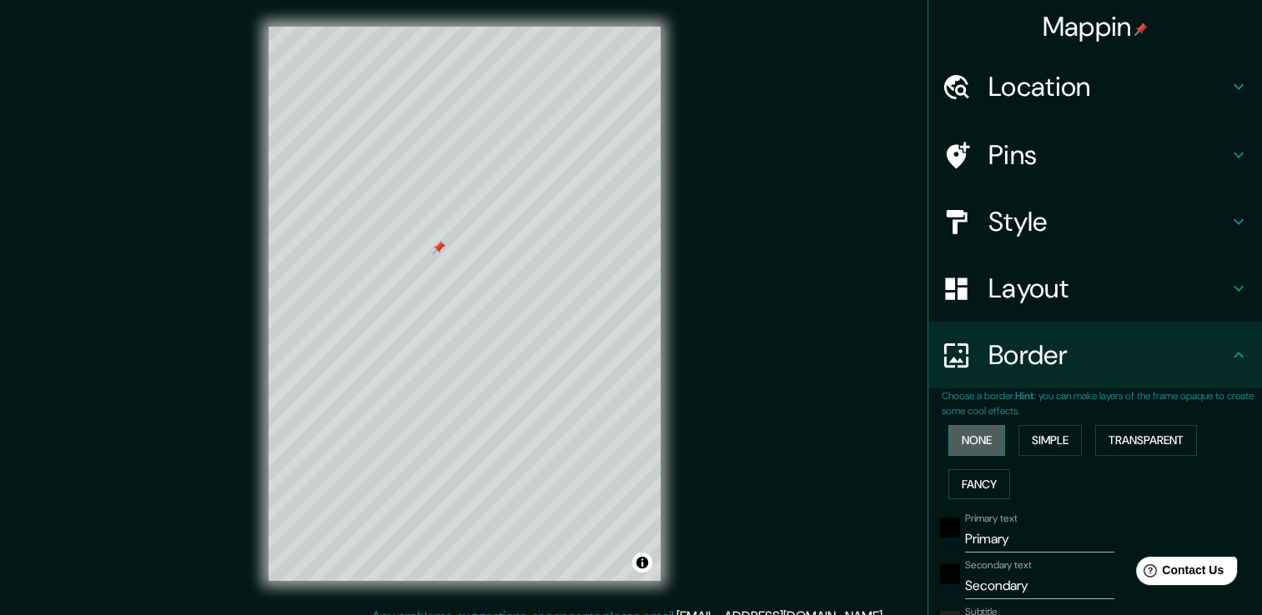
click at [965, 439] on button "None" at bounding box center [976, 440] width 57 height 31
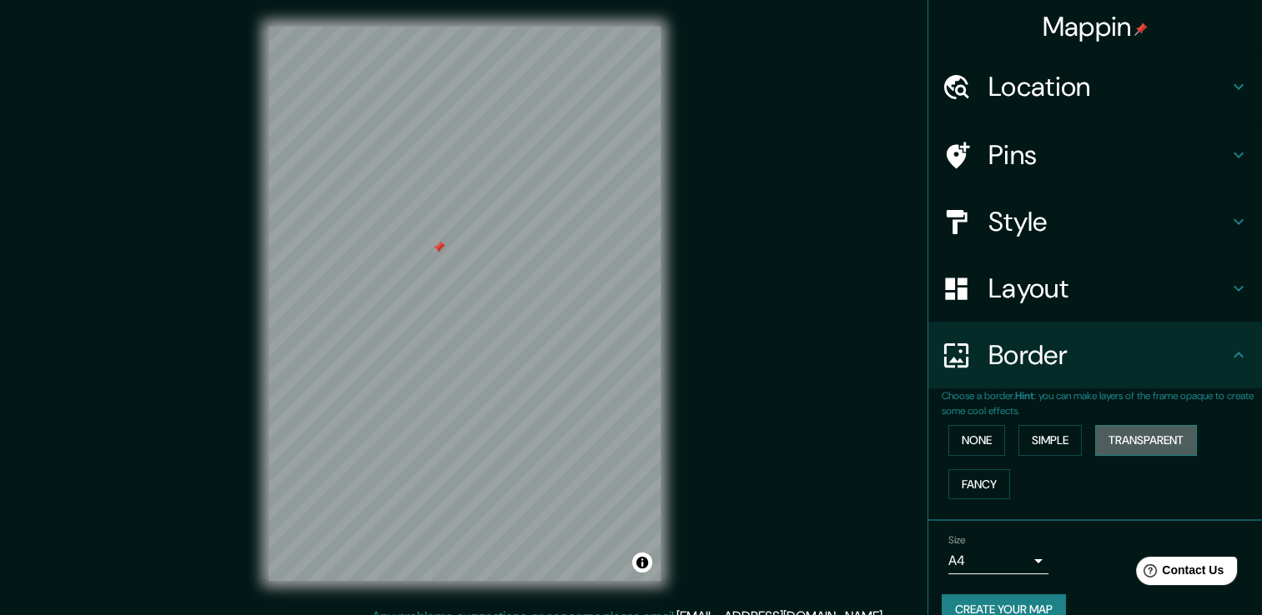
click at [1136, 446] on button "Transparent" at bounding box center [1146, 440] width 102 height 31
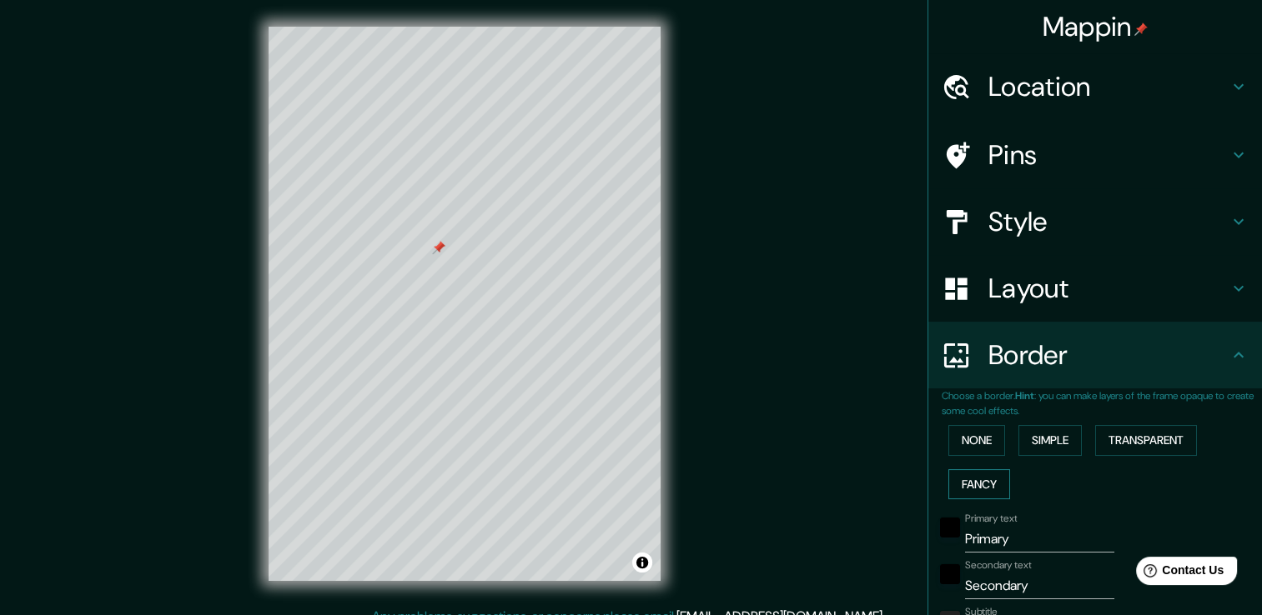
click at [976, 485] on button "Fancy" at bounding box center [979, 484] width 62 height 31
click at [961, 449] on button "None" at bounding box center [976, 440] width 57 height 31
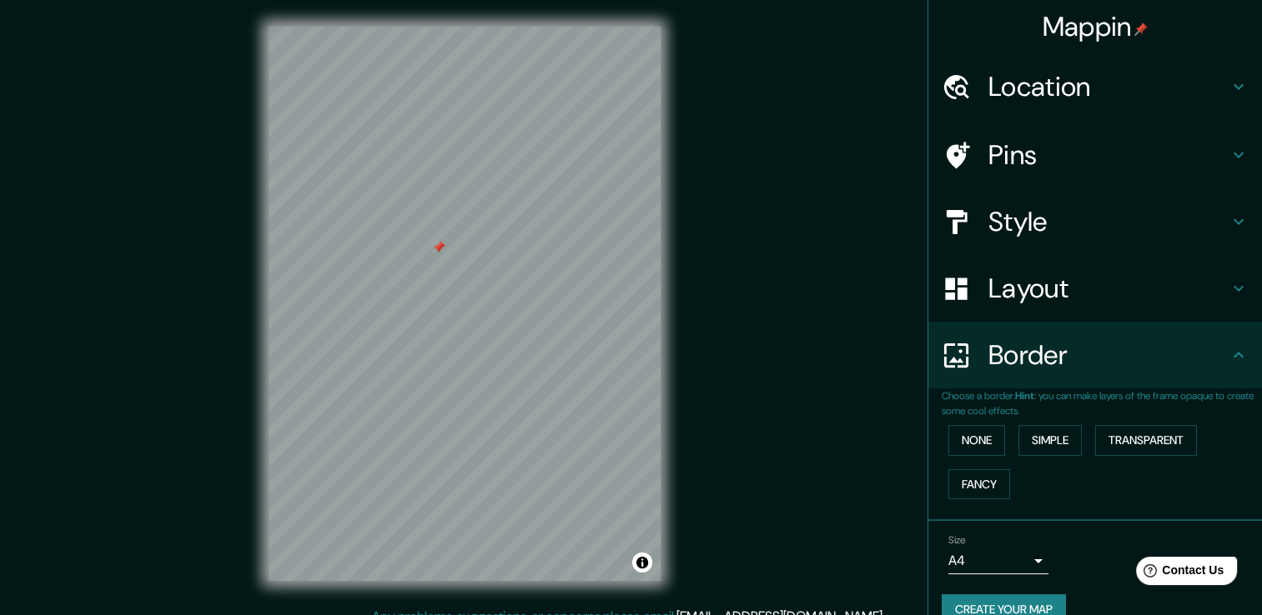
click at [1015, 232] on h4 "Style" at bounding box center [1108, 221] width 240 height 33
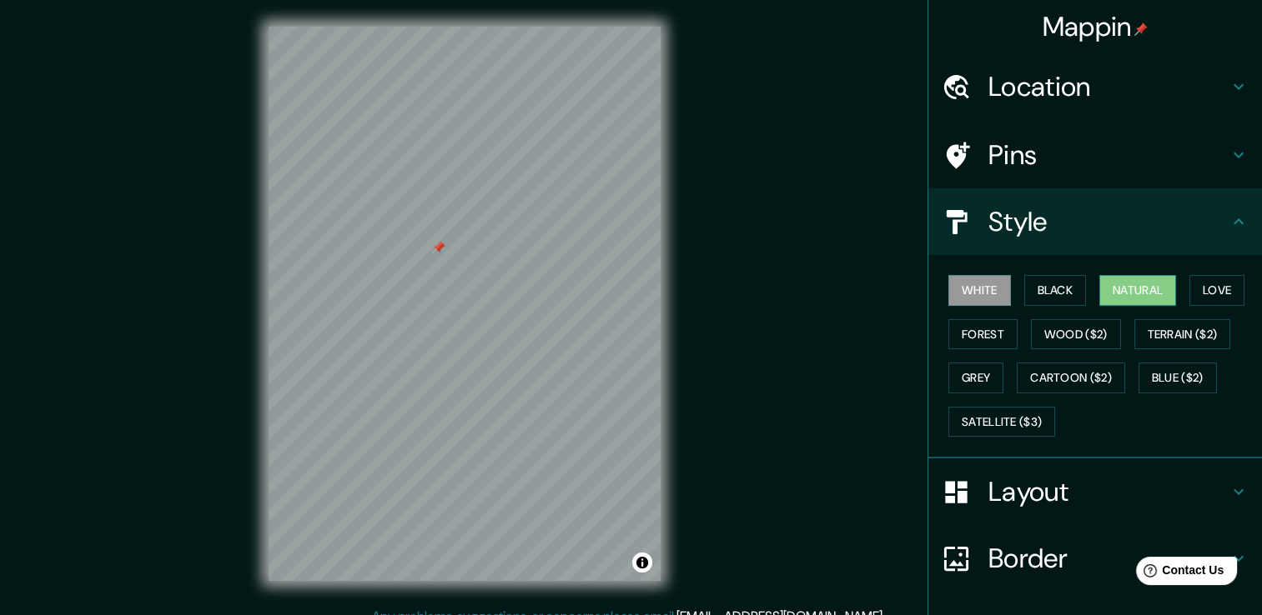
click at [1099, 294] on button "Natural" at bounding box center [1137, 290] width 77 height 31
click at [1196, 293] on button "Love" at bounding box center [1216, 290] width 55 height 31
click at [1148, 293] on button "Natural" at bounding box center [1137, 290] width 77 height 31
click at [971, 285] on button "White" at bounding box center [979, 290] width 63 height 31
click at [1044, 293] on button "Black" at bounding box center [1055, 290] width 63 height 31
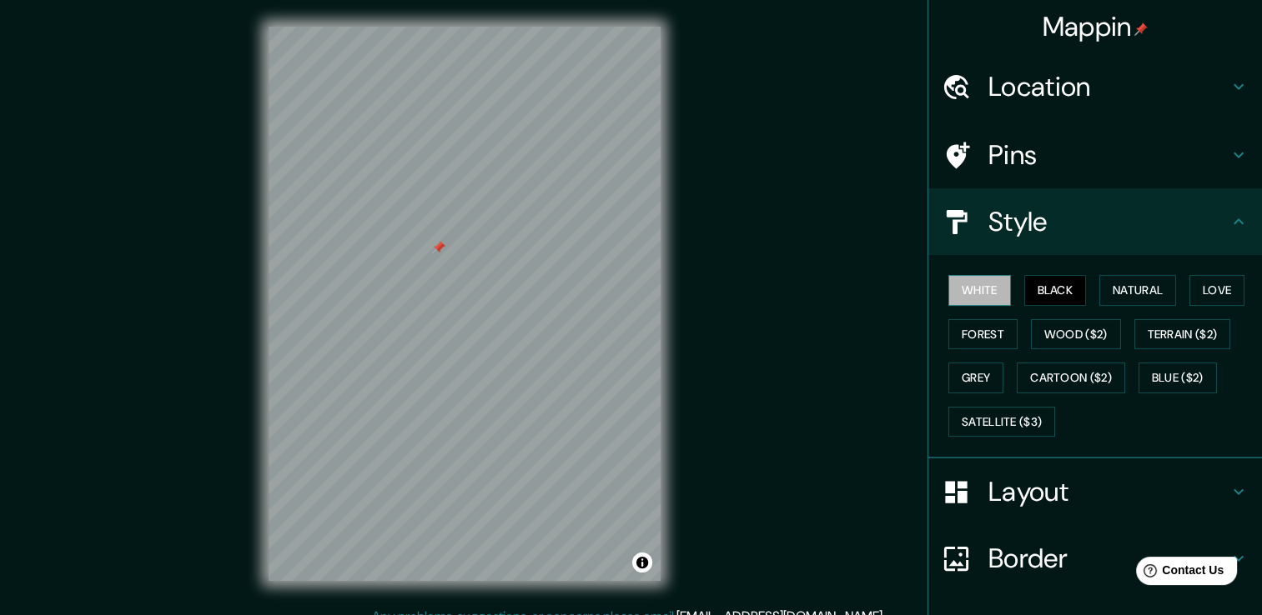
click at [987, 293] on button "White" at bounding box center [979, 290] width 63 height 31
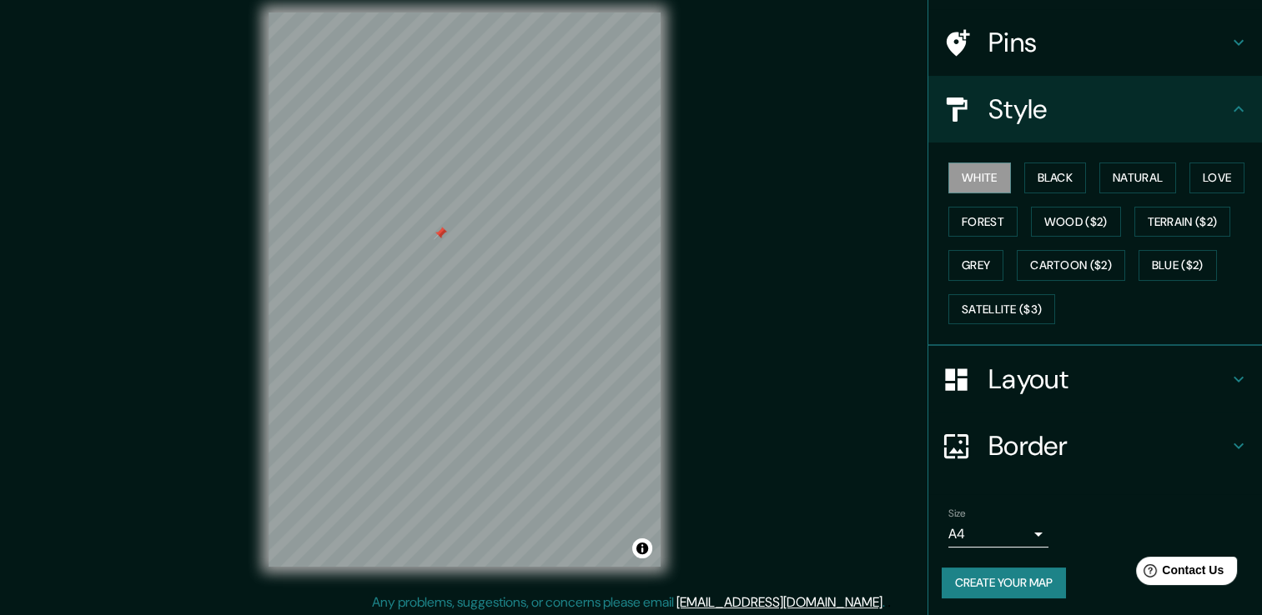
scroll to position [18, 0]
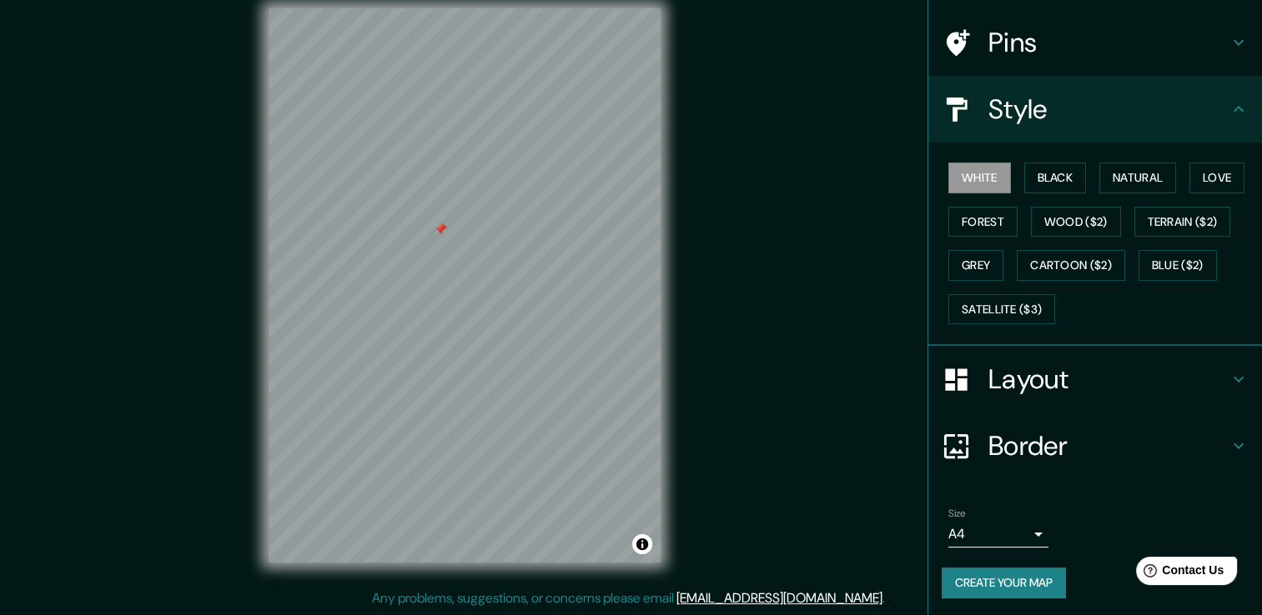
click at [993, 374] on h4 "Layout" at bounding box center [1108, 379] width 240 height 33
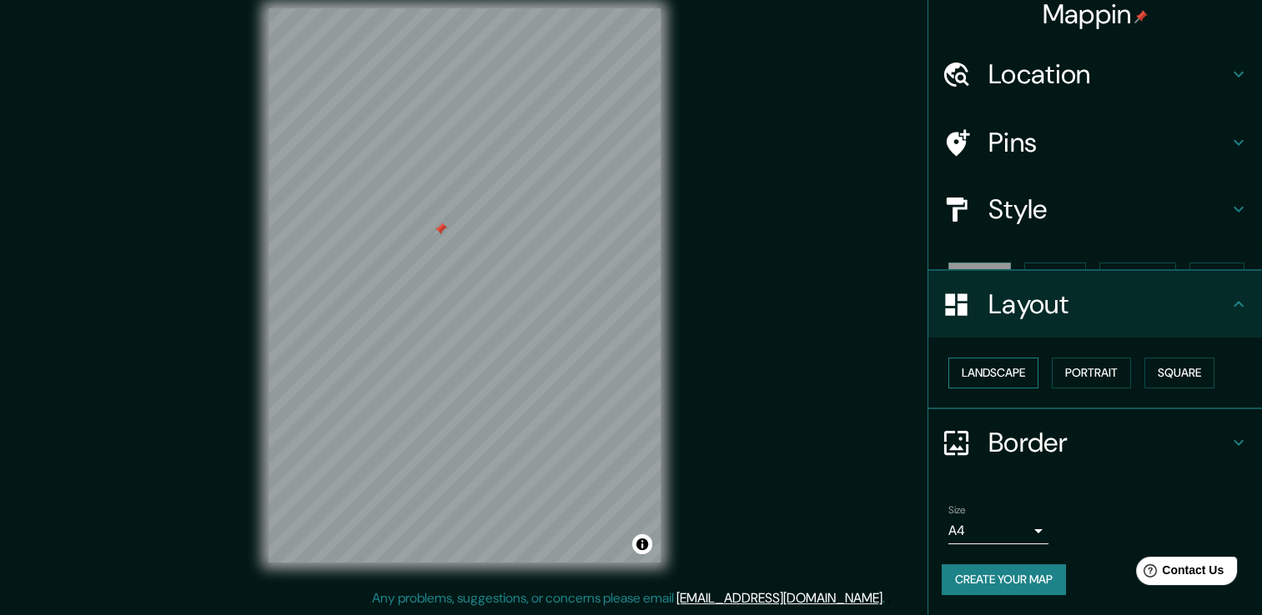
scroll to position [0, 0]
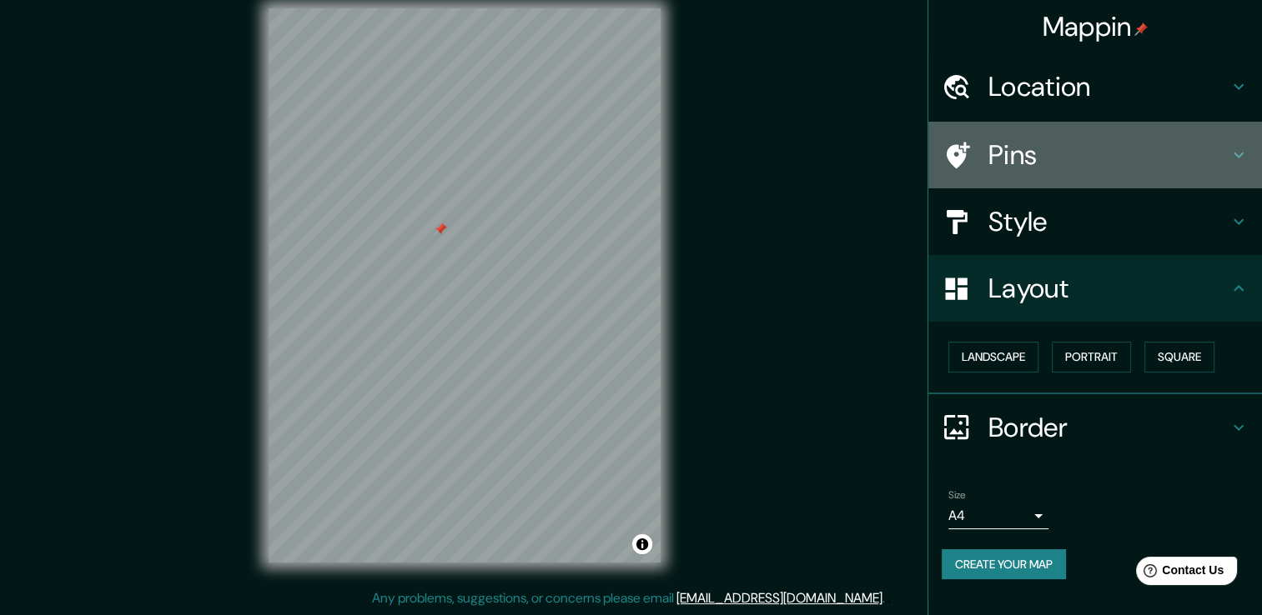
click at [1001, 168] on h4 "Pins" at bounding box center [1108, 154] width 240 height 33
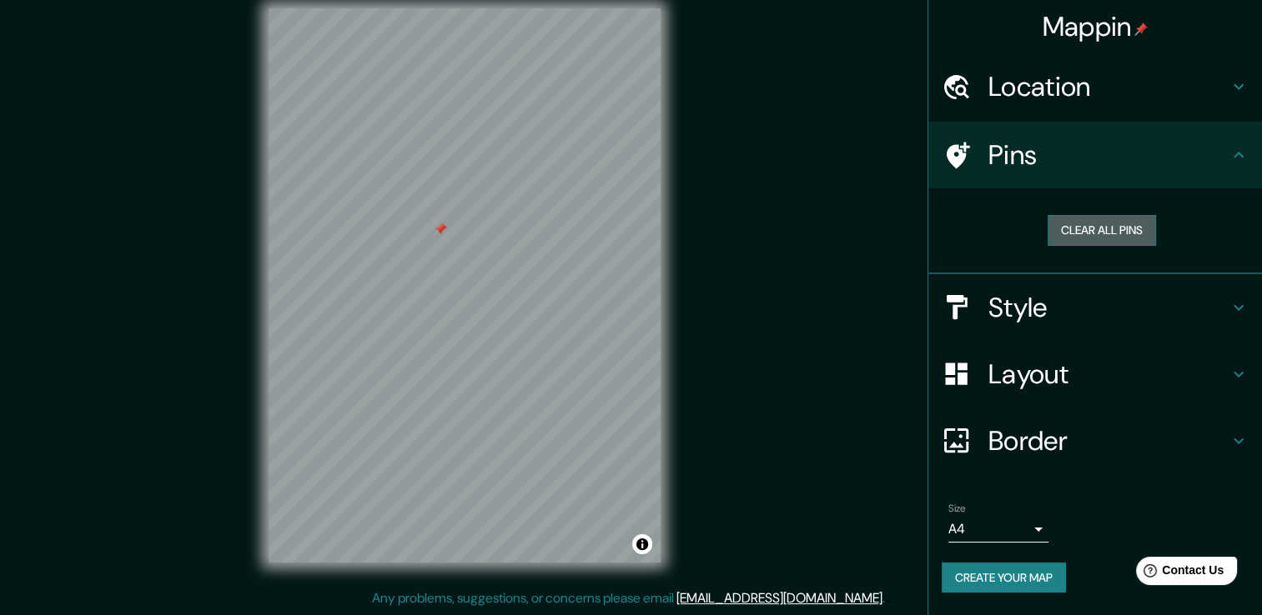
click at [1103, 228] on button "Clear all pins" at bounding box center [1101, 230] width 108 height 31
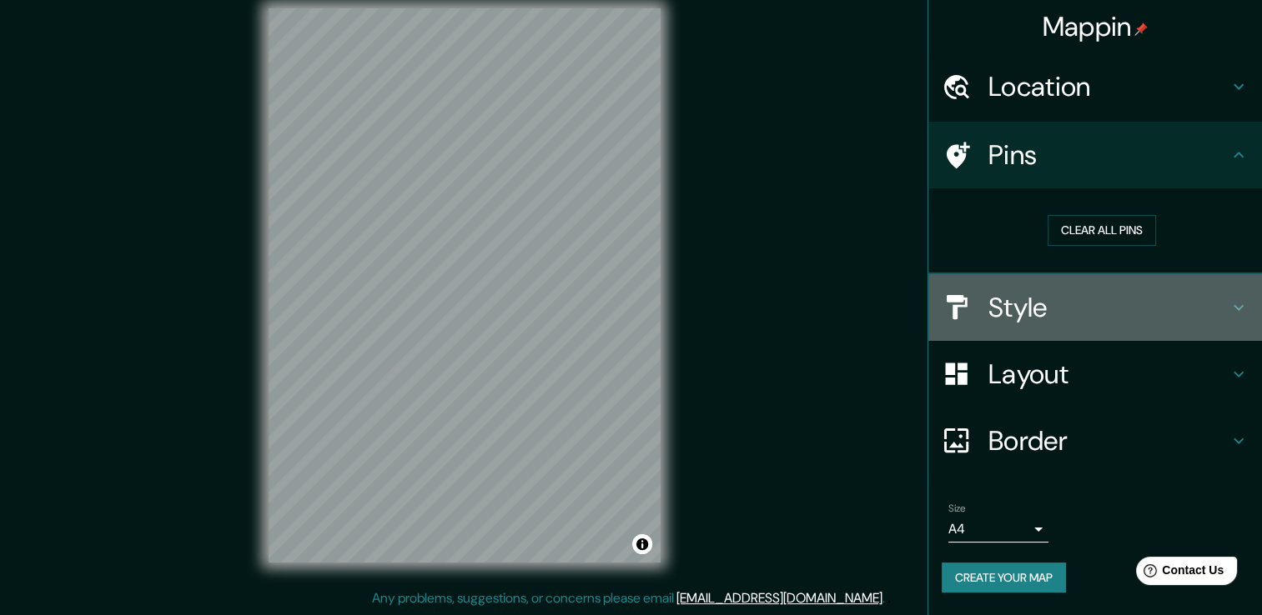
click at [1096, 302] on h4 "Style" at bounding box center [1108, 307] width 240 height 33
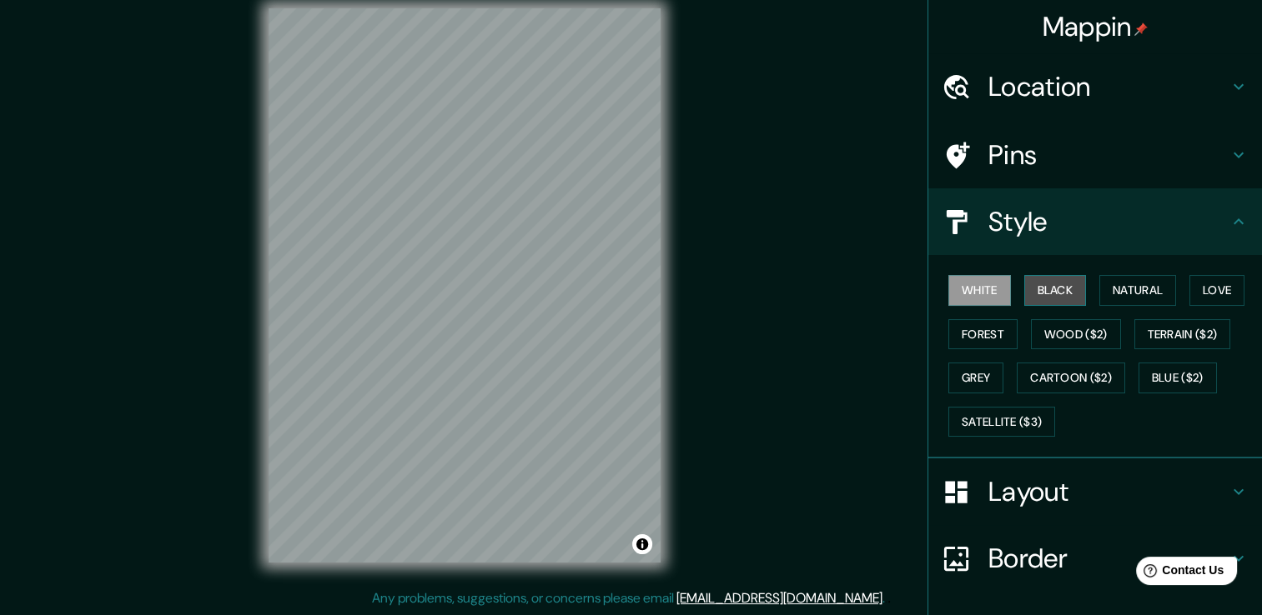
click at [1026, 298] on button "Black" at bounding box center [1055, 290] width 63 height 31
drag, startPoint x: 662, startPoint y: 412, endPoint x: 524, endPoint y: 214, distance: 241.3
click at [524, 214] on div at bounding box center [530, 208] width 13 height 13
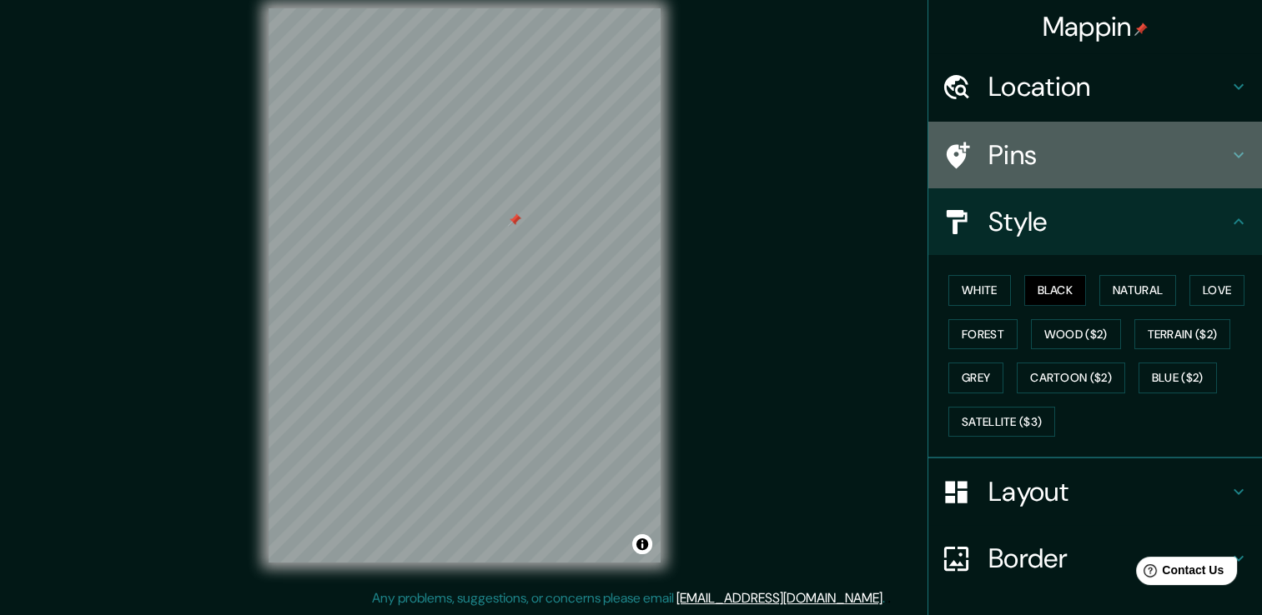
click at [1050, 167] on h4 "Pins" at bounding box center [1108, 154] width 240 height 33
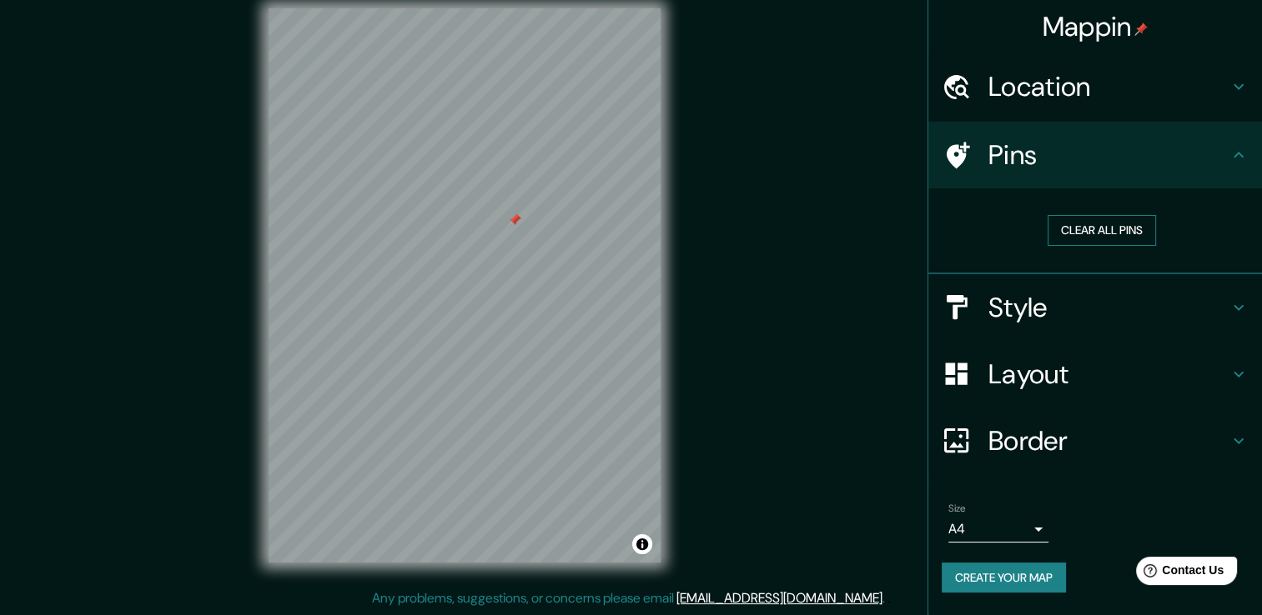
click at [1064, 228] on button "Clear all pins" at bounding box center [1101, 230] width 108 height 31
click at [1027, 158] on h4 "Pins" at bounding box center [1108, 154] width 240 height 33
click at [1051, 569] on button "Create your map" at bounding box center [1003, 578] width 124 height 31
click at [1025, 573] on div "Create your map" at bounding box center [1094, 578] width 307 height 31
click at [1025, 579] on button "Create your map" at bounding box center [1003, 578] width 124 height 31
